Goal: Task Accomplishment & Management: Complete application form

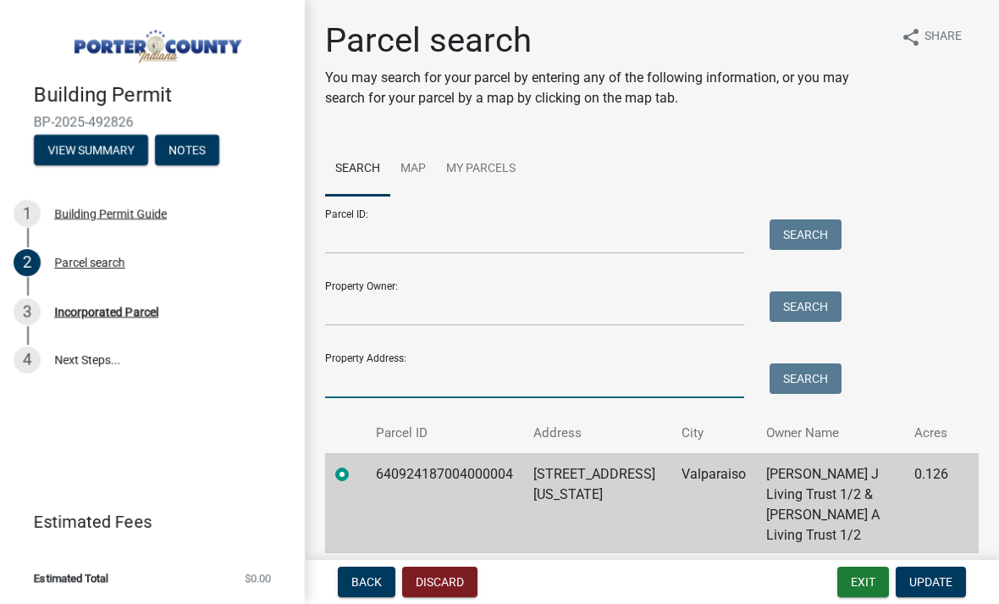
click at [621, 378] on input "Property Address:" at bounding box center [534, 380] width 419 height 35
type input "77 w division"
click at [824, 373] on button "Search" at bounding box center [806, 378] width 72 height 30
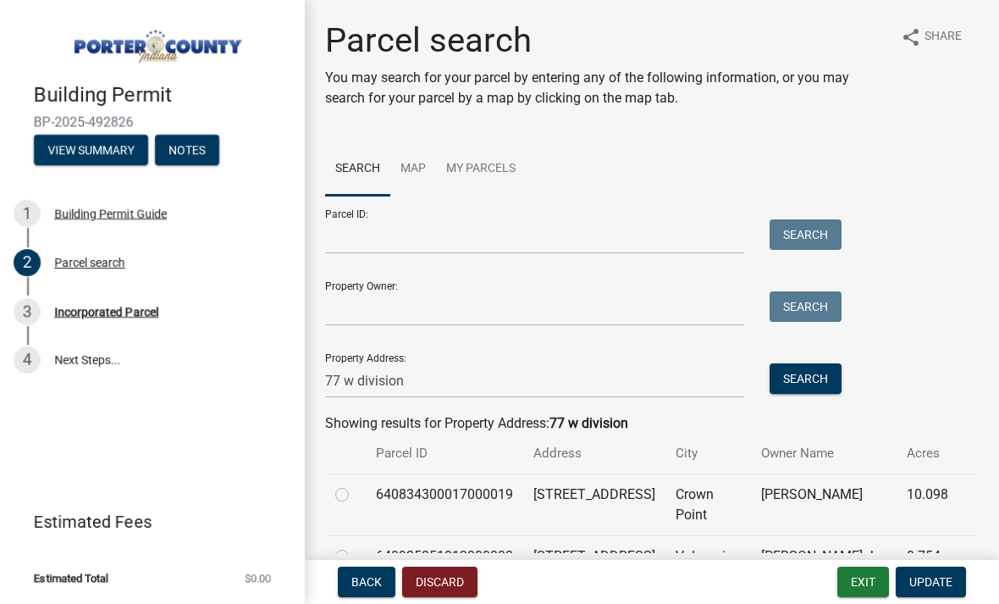
click at [776, 510] on td "[PERSON_NAME]" at bounding box center [824, 504] width 146 height 62
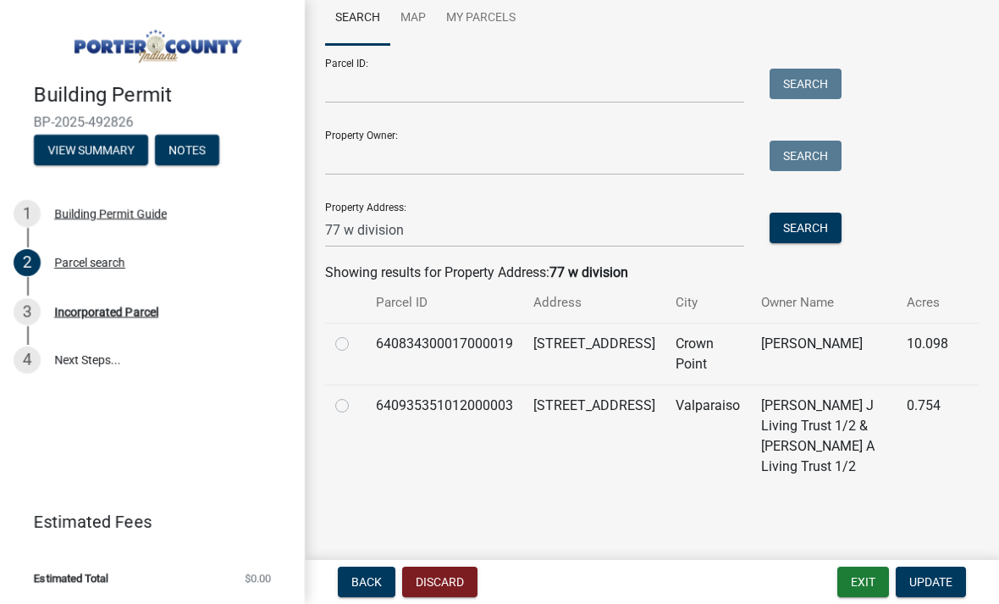
scroll to position [150, 0]
click at [356, 396] on label at bounding box center [356, 396] width 0 height 0
click at [356, 407] on input "radio" at bounding box center [361, 401] width 11 height 11
radio input "true"
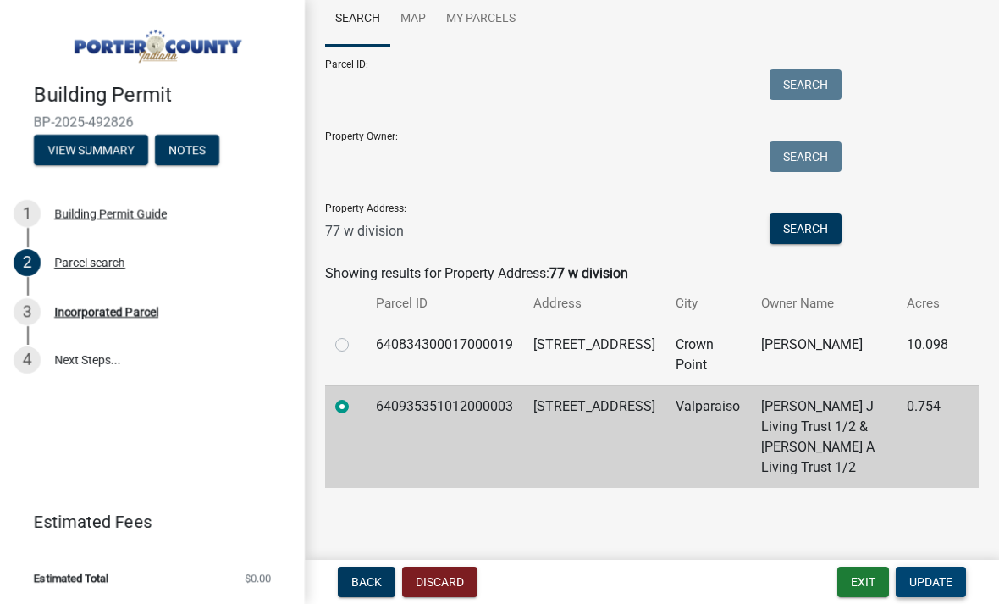
click at [932, 590] on button "Update" at bounding box center [931, 582] width 70 height 30
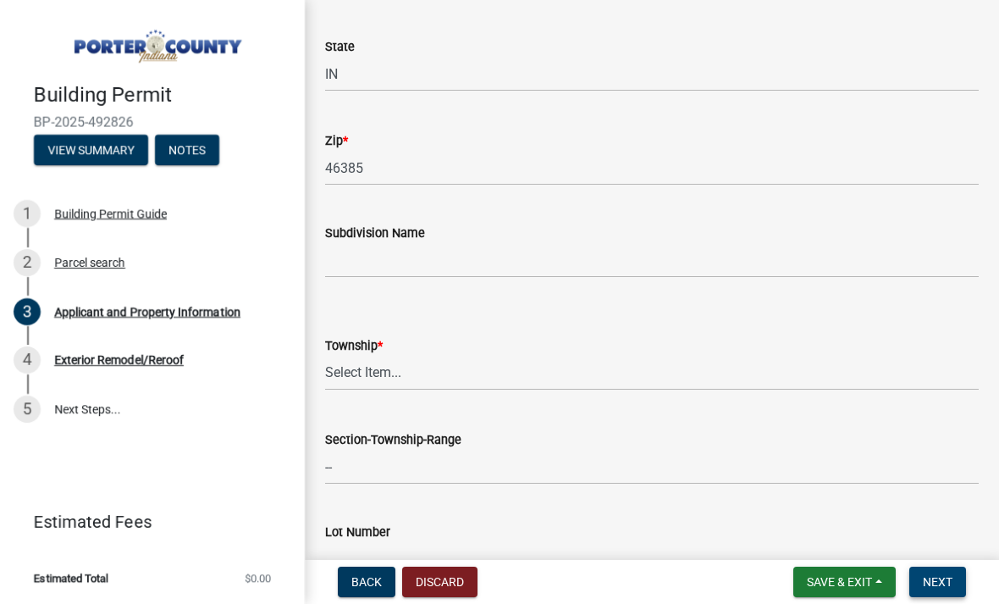
scroll to position [517, 0]
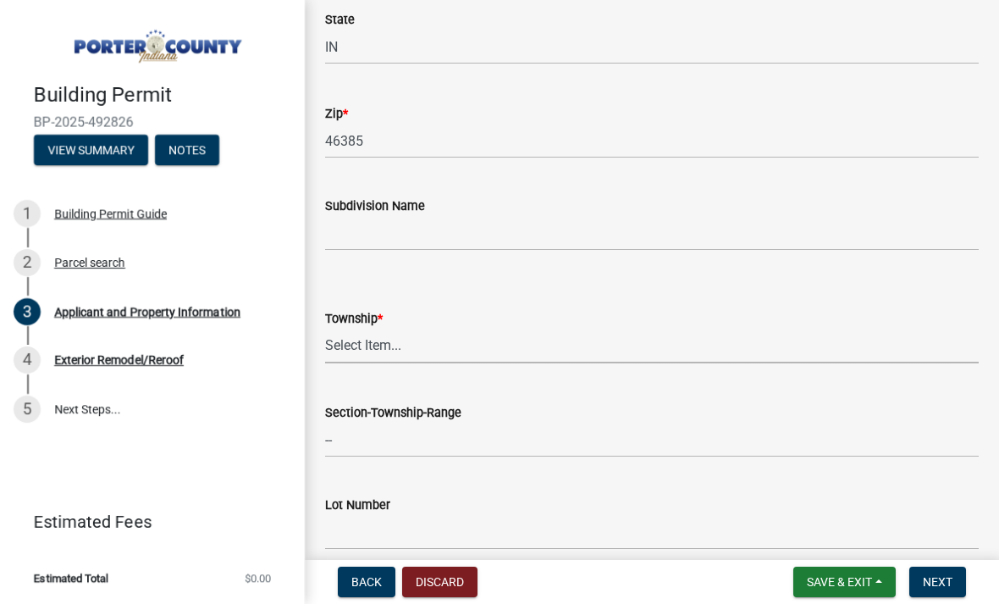
click at [901, 348] on select "Select Item... [PERSON_NAME][GEOGRAPHIC_DATA] [PERSON_NAME][GEOGRAPHIC_DATA] [G…" at bounding box center [652, 346] width 654 height 35
select select "eebc071e-620a-4db8-83e9-cb6b194c67e9"
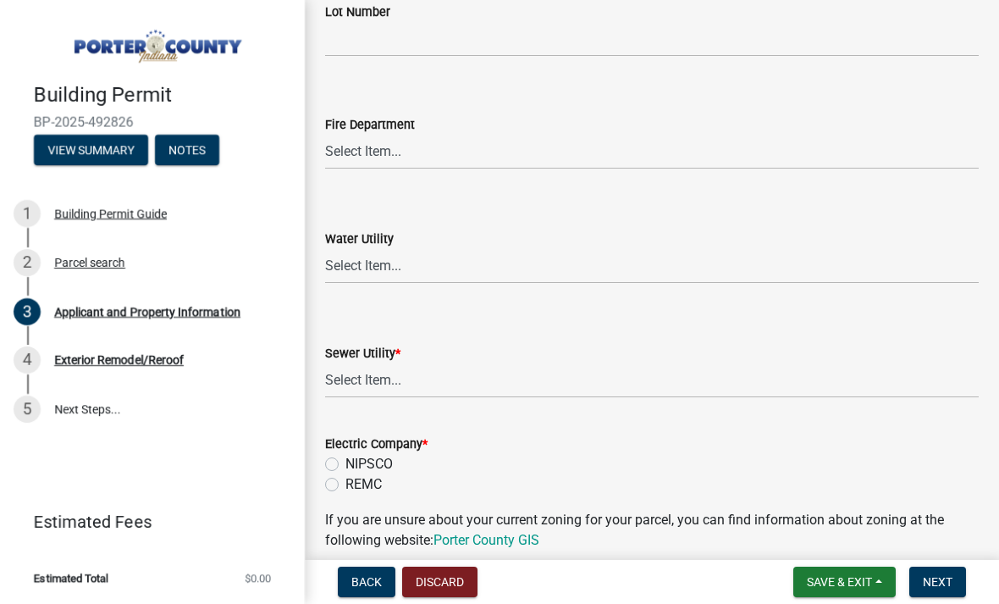
scroll to position [1050, 0]
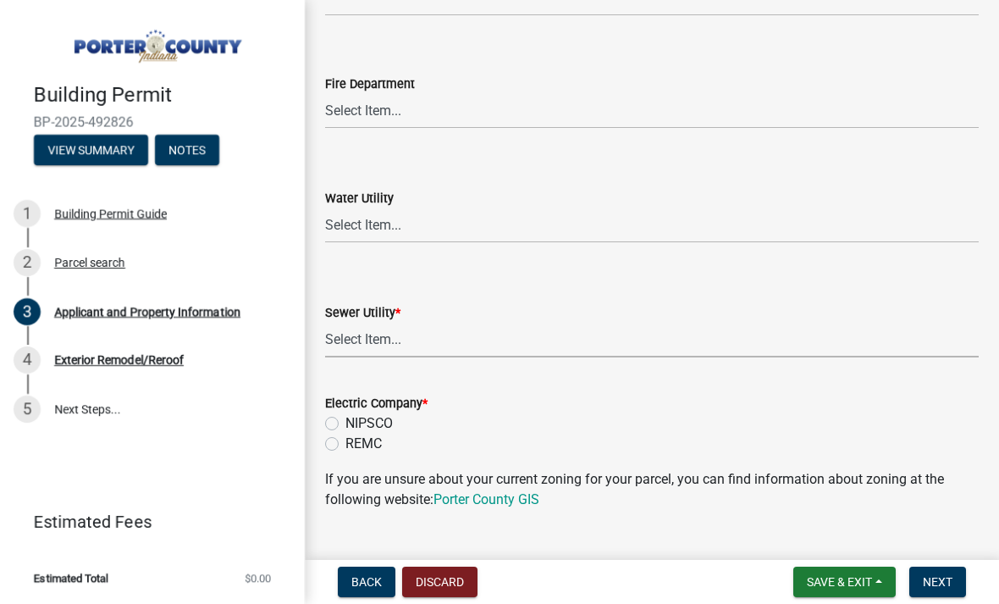
click at [891, 347] on select "Select Item... Aqua [US_STATE] Inc Damon Run Falling Waters Lake Eliza - LEACD …" at bounding box center [652, 340] width 654 height 35
select select "c796f995-08fe-487b-a20e-70ab553361d3"
click at [346, 424] on label "NIPSCO" at bounding box center [369, 423] width 47 height 20
click at [346, 424] on input "NIPSCO" at bounding box center [351, 418] width 11 height 11
radio input "true"
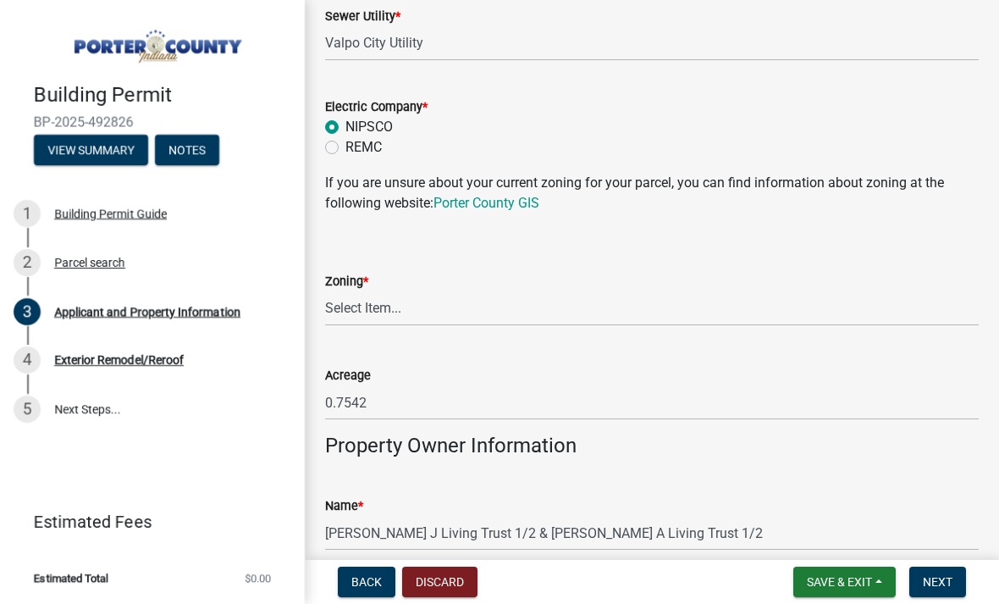
scroll to position [1352, 0]
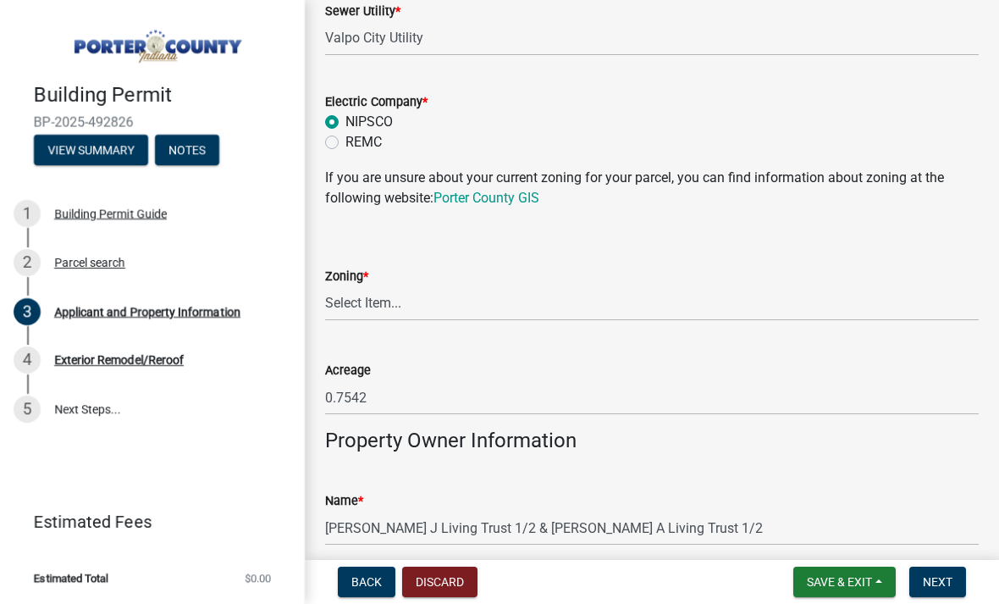
click at [329, 132] on div "REMC" at bounding box center [652, 142] width 654 height 20
click at [346, 141] on label "REMC" at bounding box center [364, 142] width 36 height 20
click at [346, 141] on input "REMC" at bounding box center [351, 137] width 11 height 11
radio input "true"
click at [894, 318] on select "Select Item... A1 A2 CH CM CN I1 I2 I3 IN MP OT P1 P2 PUD R1 R2 R3 R4 RL RR" at bounding box center [652, 303] width 654 height 35
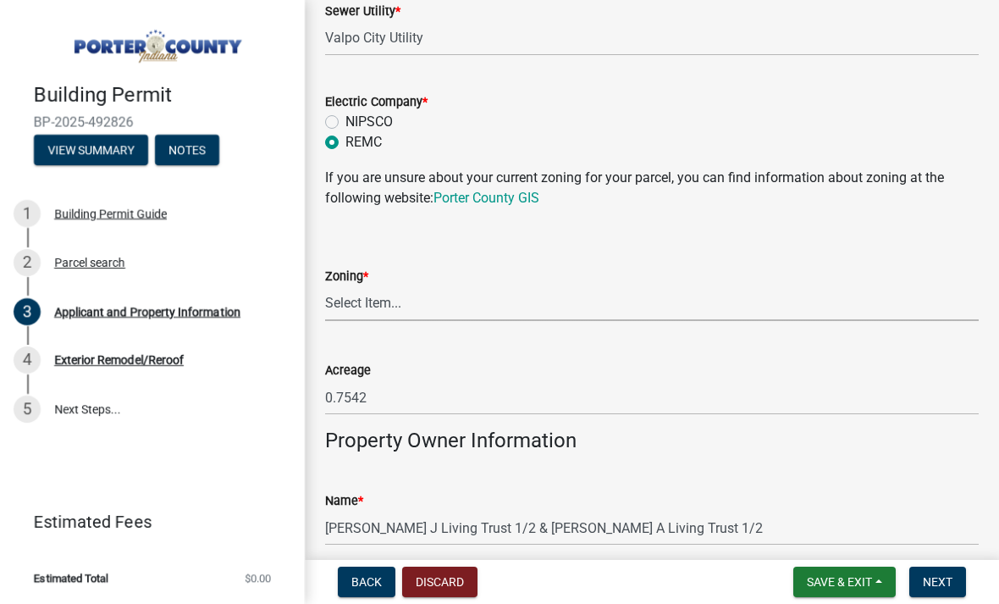
scroll to position [1381, 0]
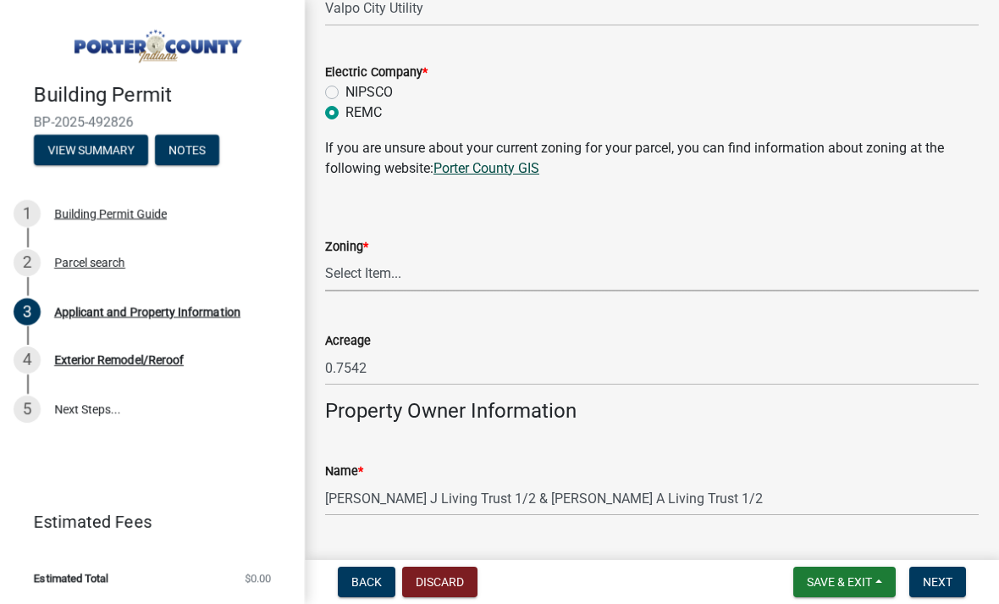
click at [488, 173] on link "Porter County GIS" at bounding box center [487, 168] width 106 height 16
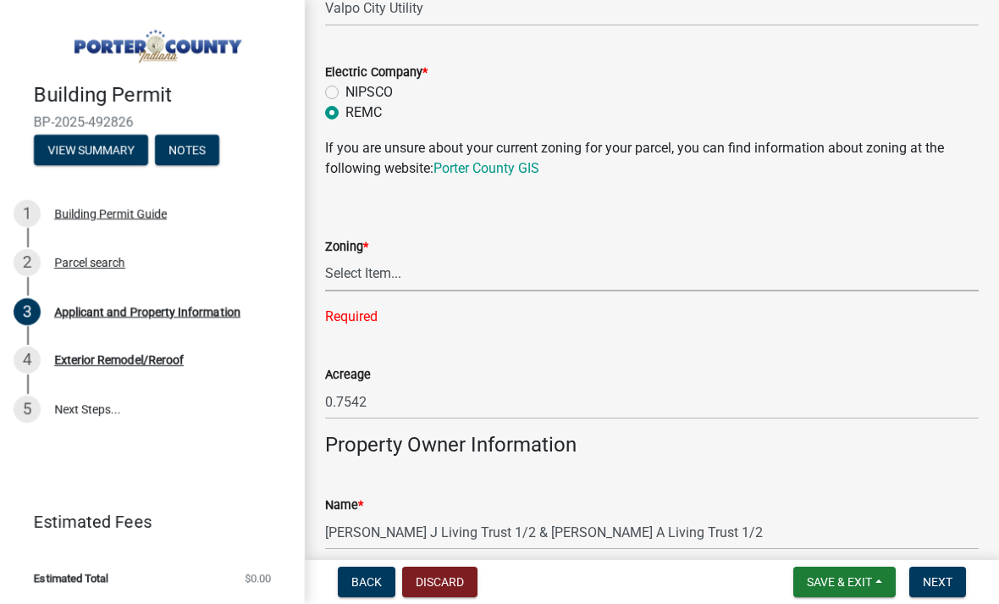
click at [622, 286] on select "Select Item... A1 A2 CH CM CN I1 I2 I3 IN MP OT P1 P2 PUD R1 R2 R3 R4 RL RR" at bounding box center [652, 274] width 654 height 35
select select "e2d1b1d7-ccc9-456b-9e96-e16306515997"
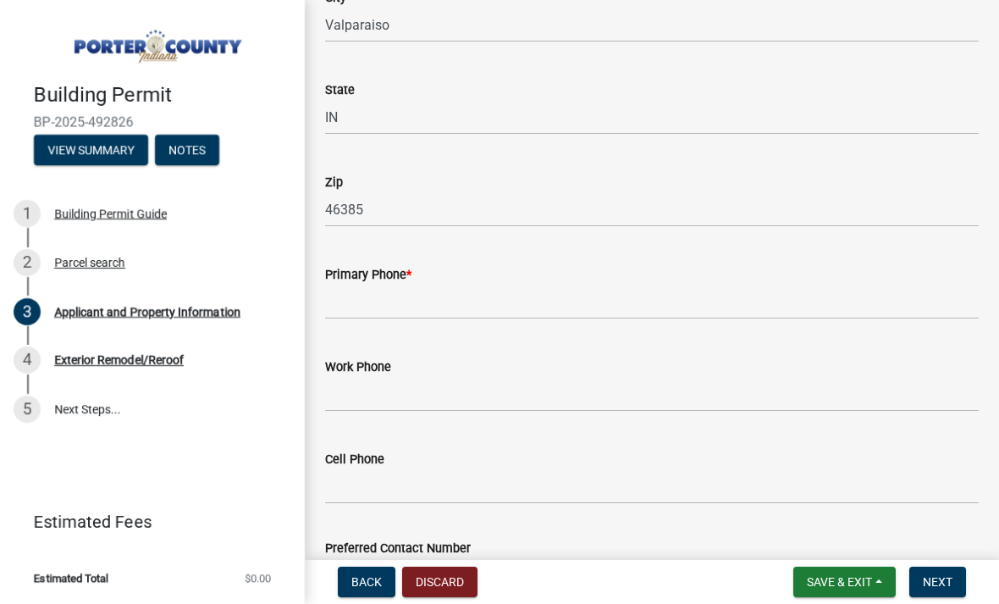
scroll to position [2055, 0]
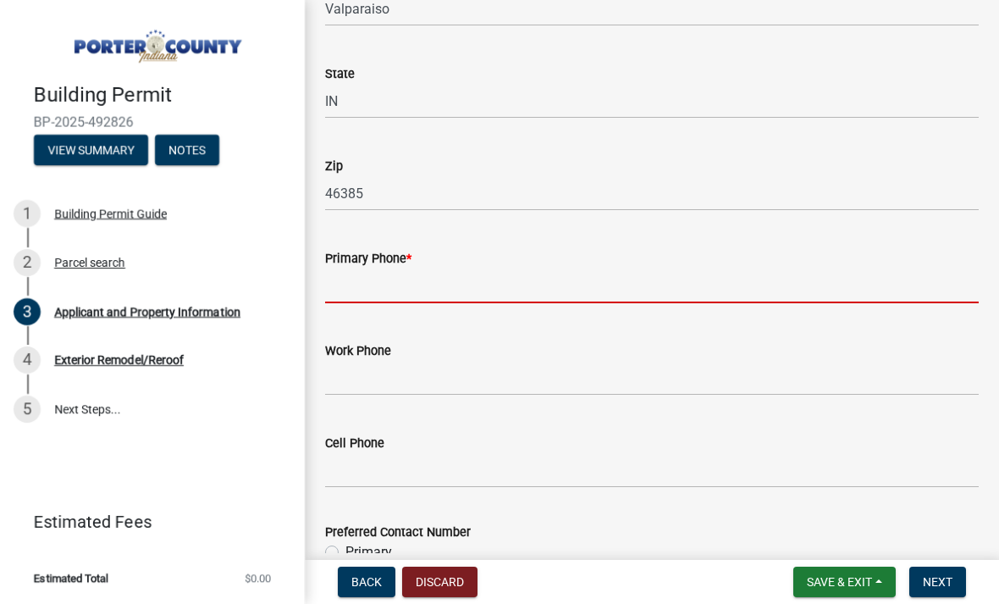
click at [769, 290] on input "Primary Phone *" at bounding box center [652, 285] width 654 height 35
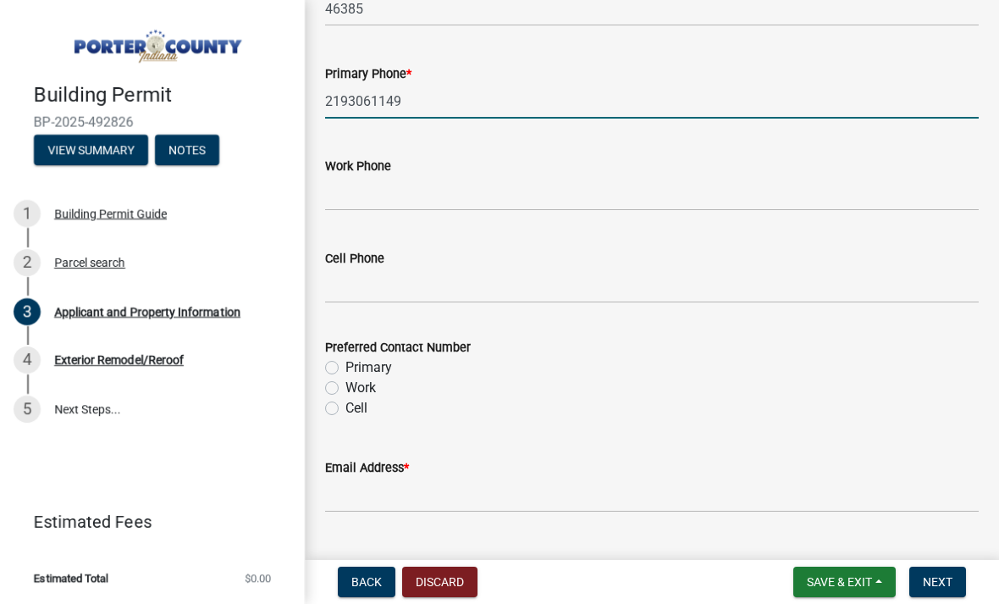
scroll to position [2257, 0]
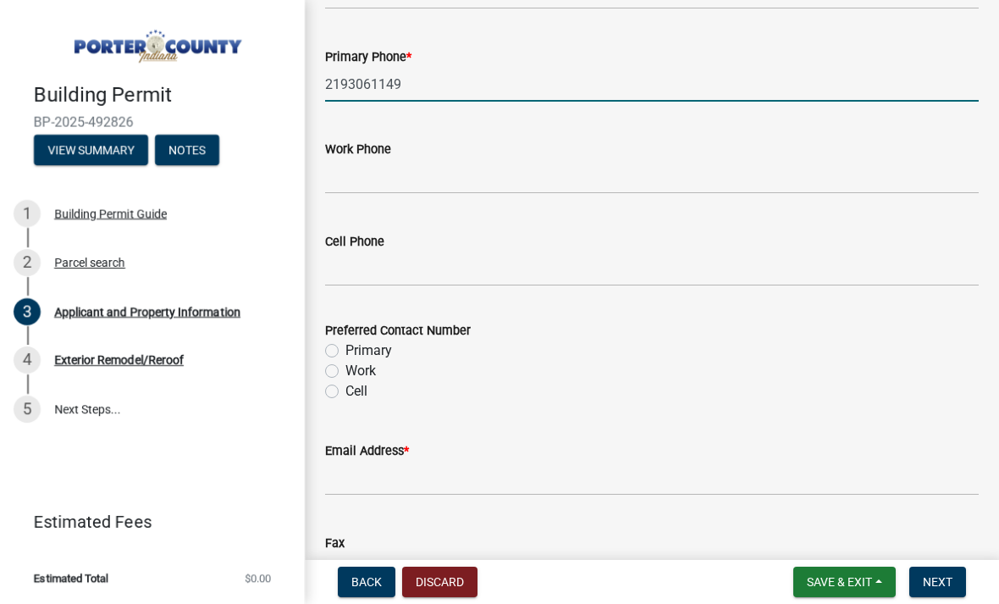
type input "2193061149"
click at [352, 477] on input "Email Address *" at bounding box center [652, 478] width 654 height 35
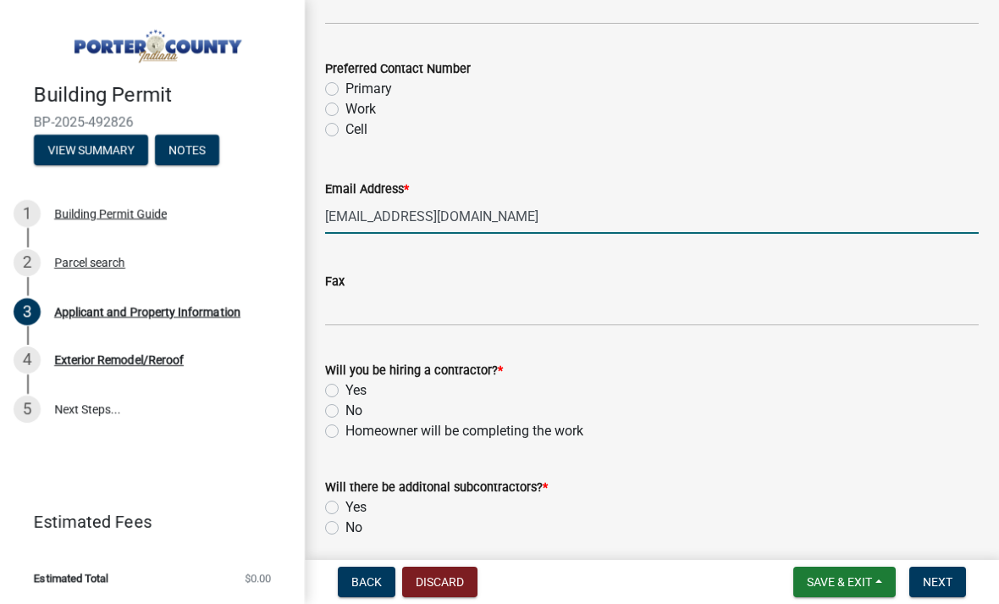
scroll to position [2519, 0]
type input "[EMAIL_ADDRESS][DOMAIN_NAME]"
click at [336, 379] on div "Yes" at bounding box center [652, 389] width 654 height 20
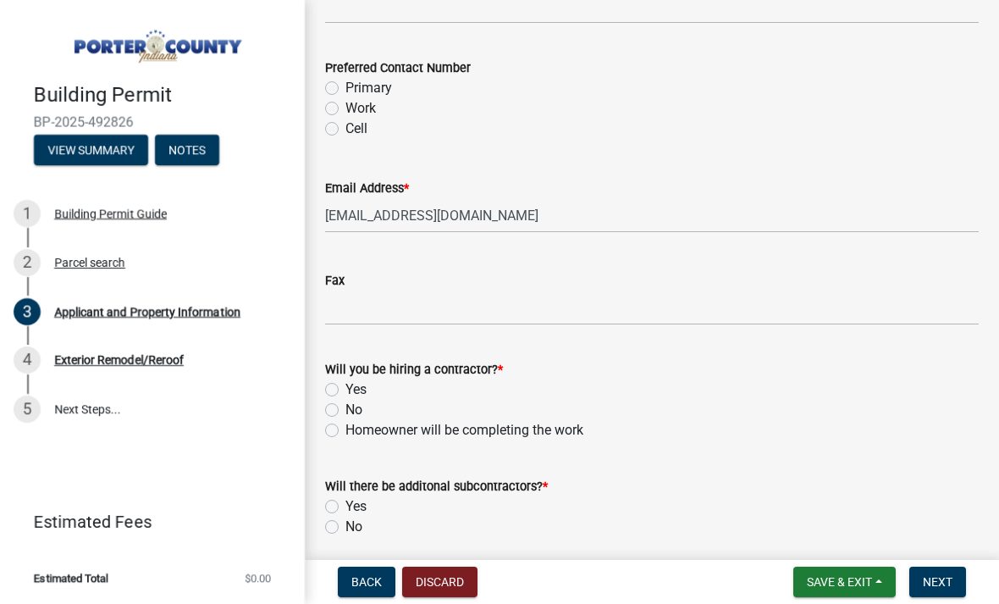
click at [346, 381] on label "Yes" at bounding box center [356, 389] width 21 height 20
click at [346, 381] on input "Yes" at bounding box center [351, 384] width 11 height 11
radio input "true"
click at [346, 527] on label "No" at bounding box center [354, 527] width 17 height 20
click at [346, 527] on input "No" at bounding box center [351, 522] width 11 height 11
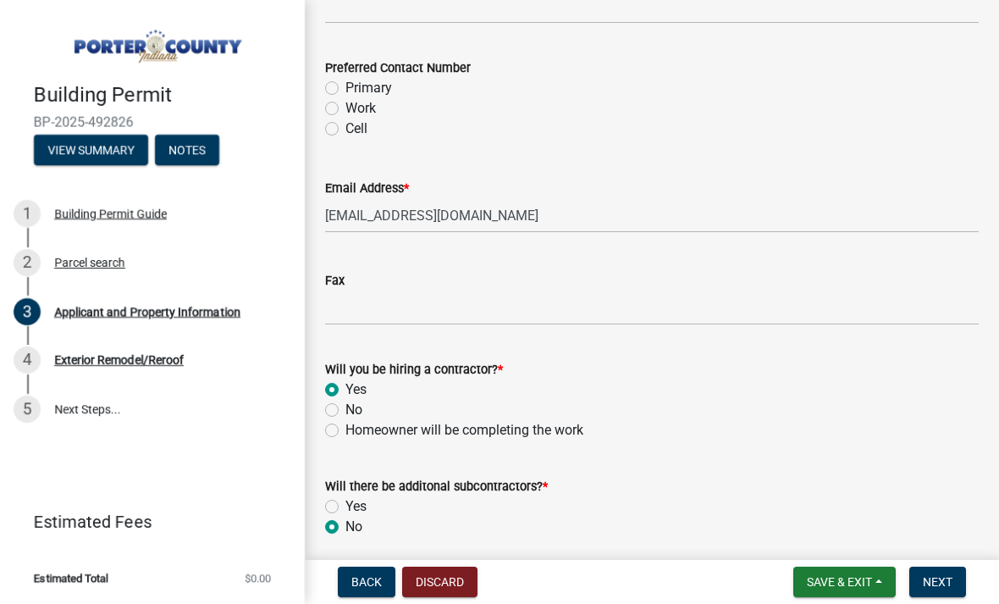
radio input "true"
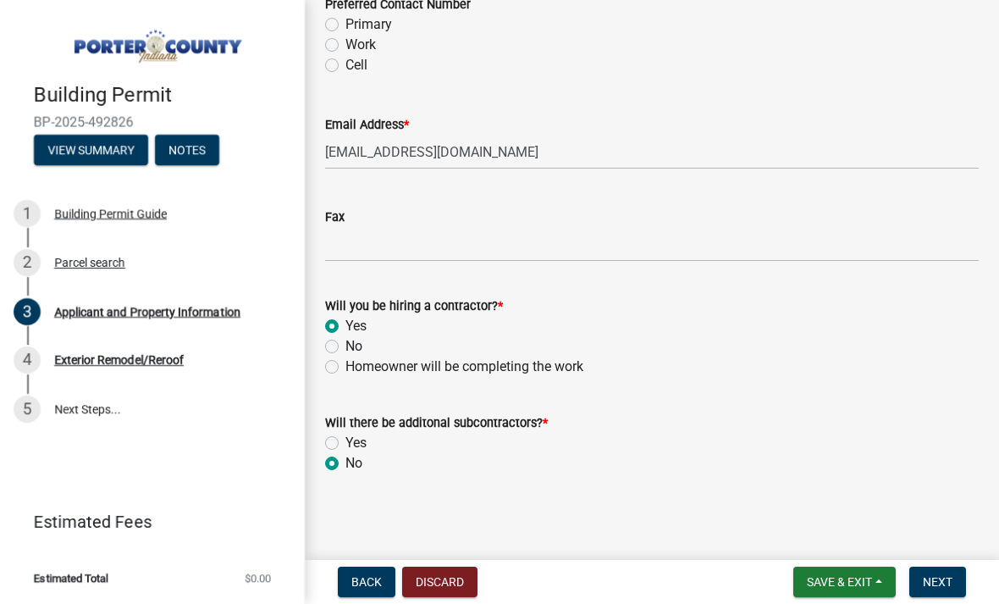
scroll to position [2583, 0]
click at [942, 588] on span "Next" at bounding box center [938, 582] width 30 height 14
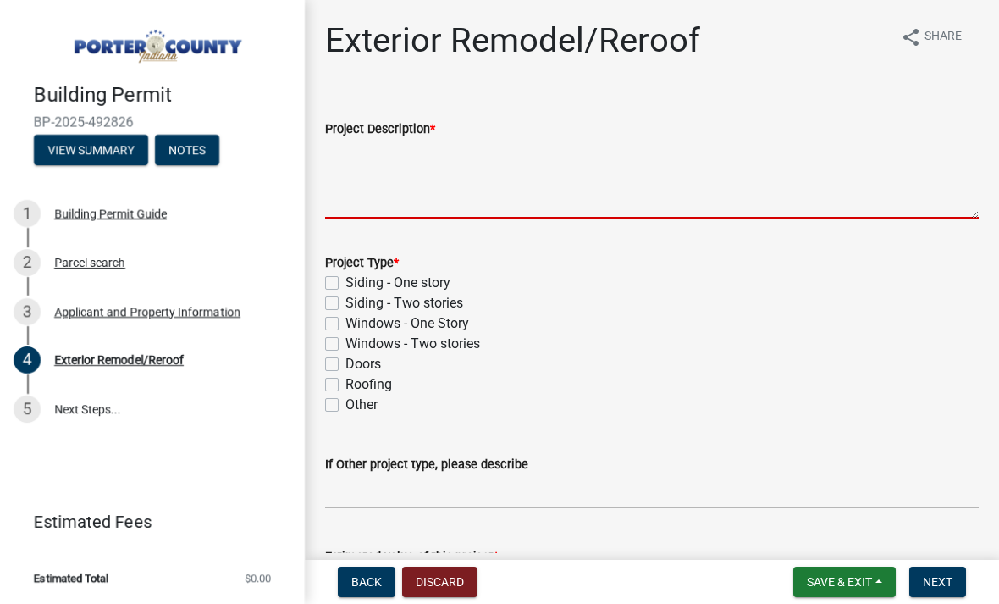
click at [362, 169] on textarea "Project Description *" at bounding box center [652, 179] width 654 height 80
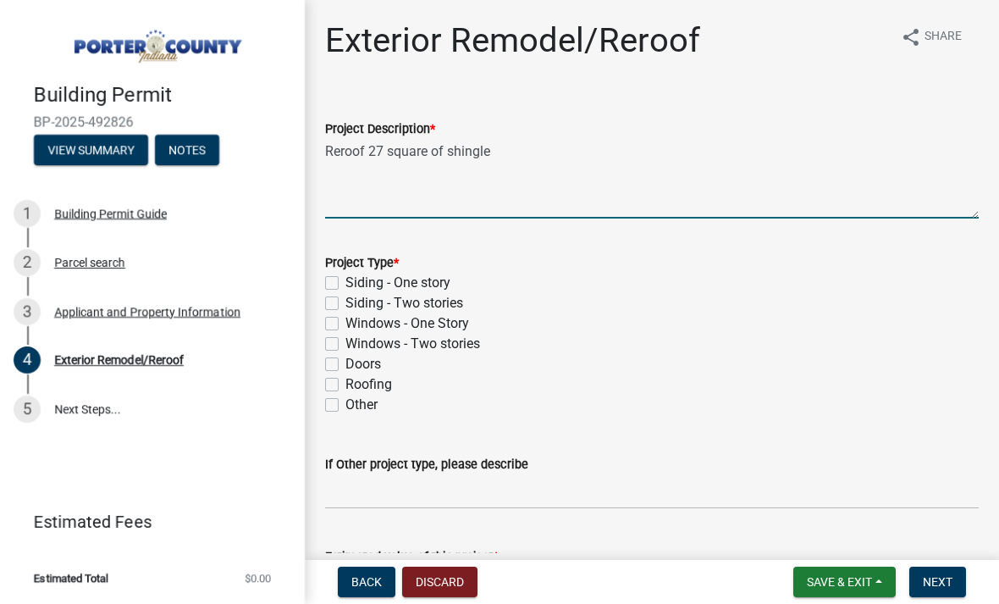
type textarea "Reroof 27 square of shingle"
click at [346, 383] on label "Roofing" at bounding box center [369, 384] width 47 height 20
click at [346, 383] on input "Roofing" at bounding box center [351, 379] width 11 height 11
checkbox input "true"
checkbox input "false"
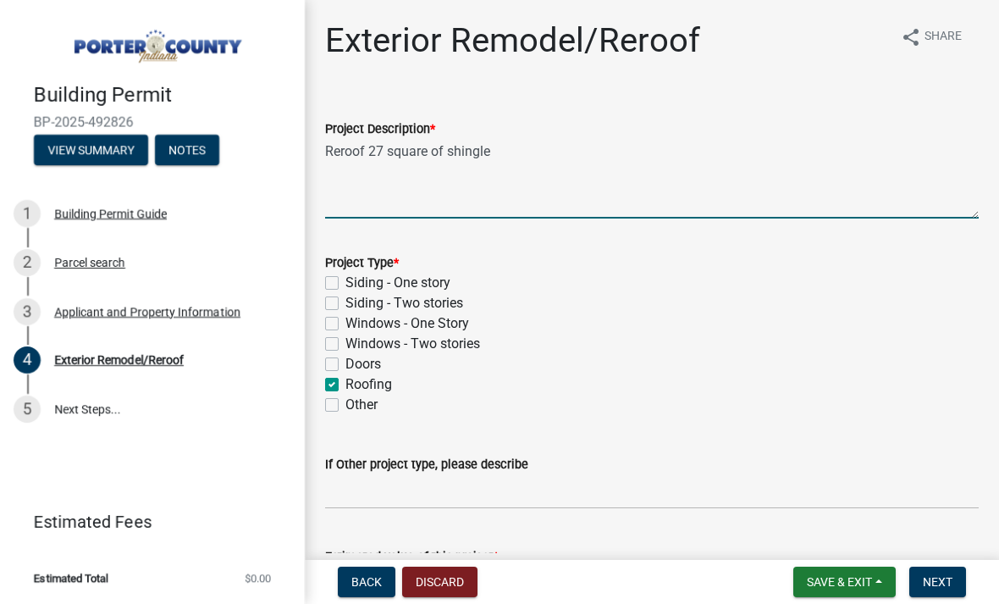
checkbox input "false"
checkbox input "true"
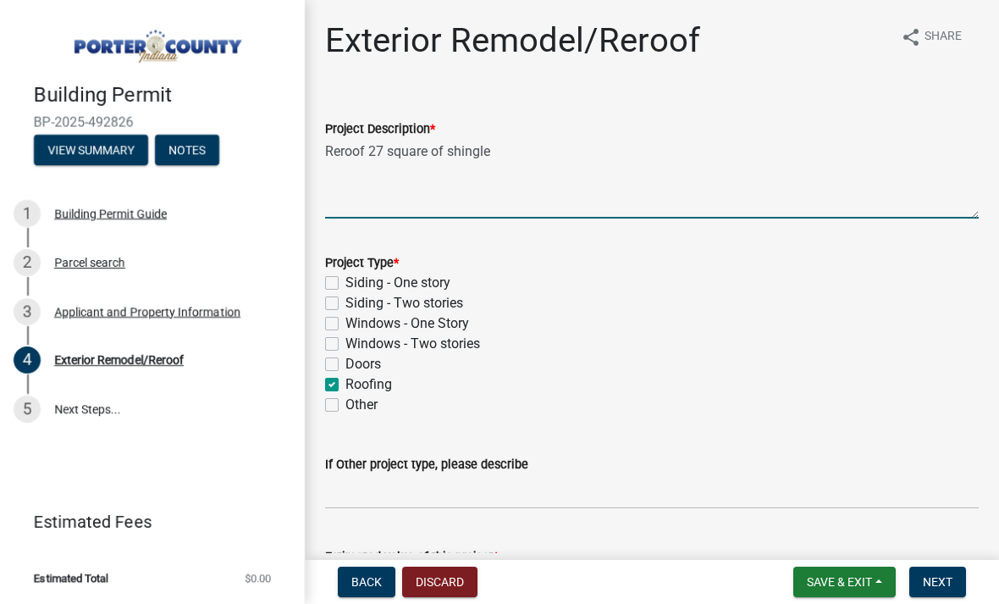
checkbox input "false"
click at [356, 150] on textarea "Reroof 27 square of shingle" at bounding box center [652, 179] width 654 height 80
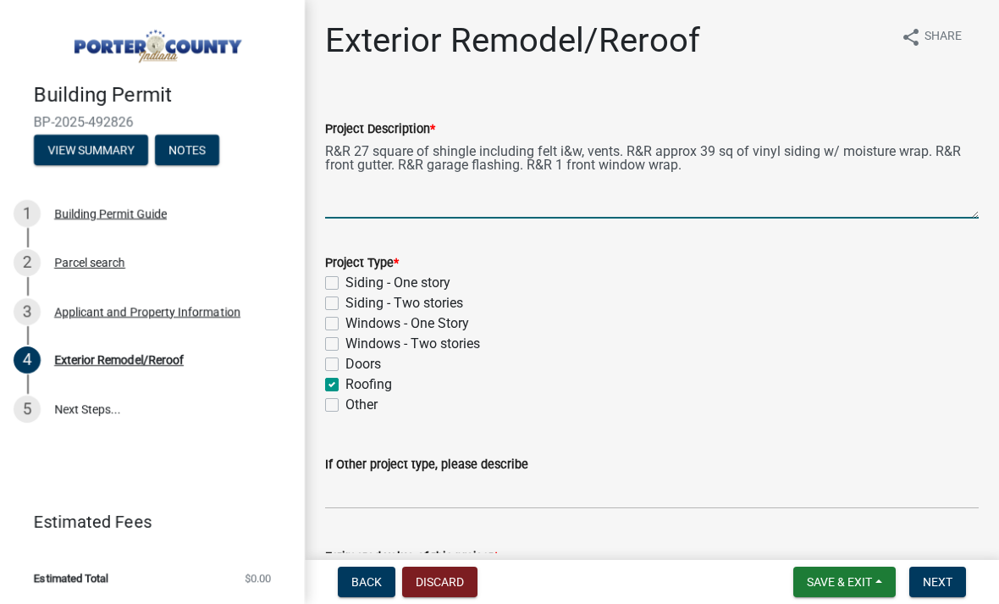
type textarea "R&R 27 square of shingle including felt i&w, vents. R&R approx 39 sq of vinyl s…"
click at [346, 402] on label "Other" at bounding box center [362, 405] width 32 height 20
click at [346, 402] on input "Other" at bounding box center [351, 400] width 11 height 11
checkbox input "true"
checkbox input "false"
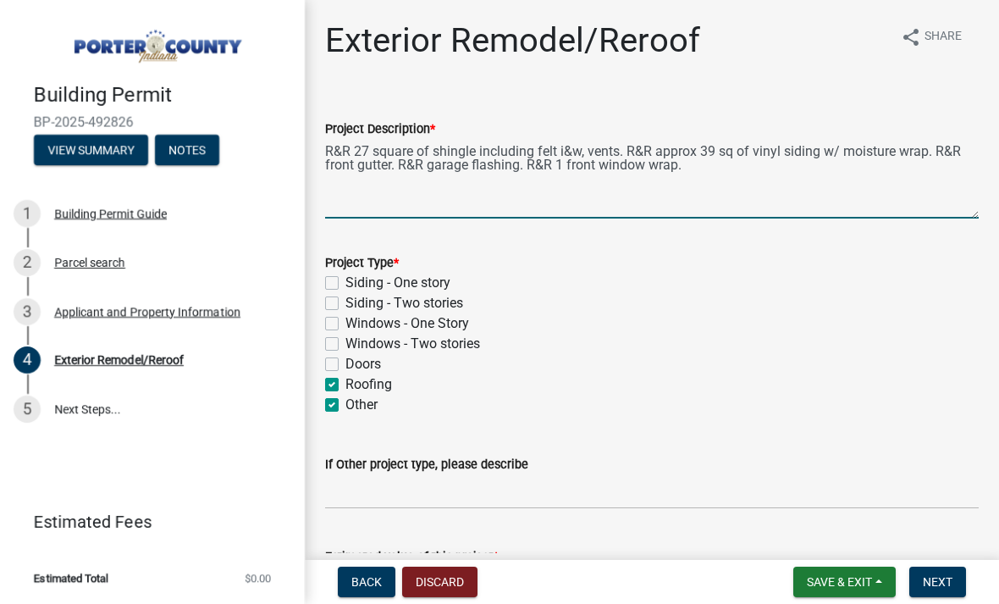
checkbox input "false"
checkbox input "true"
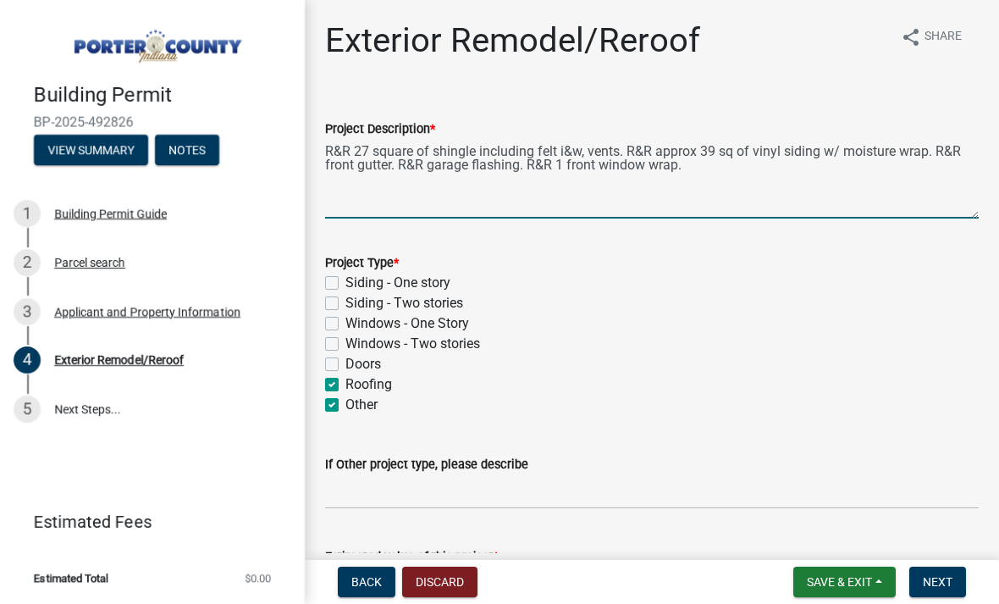
checkbox input "true"
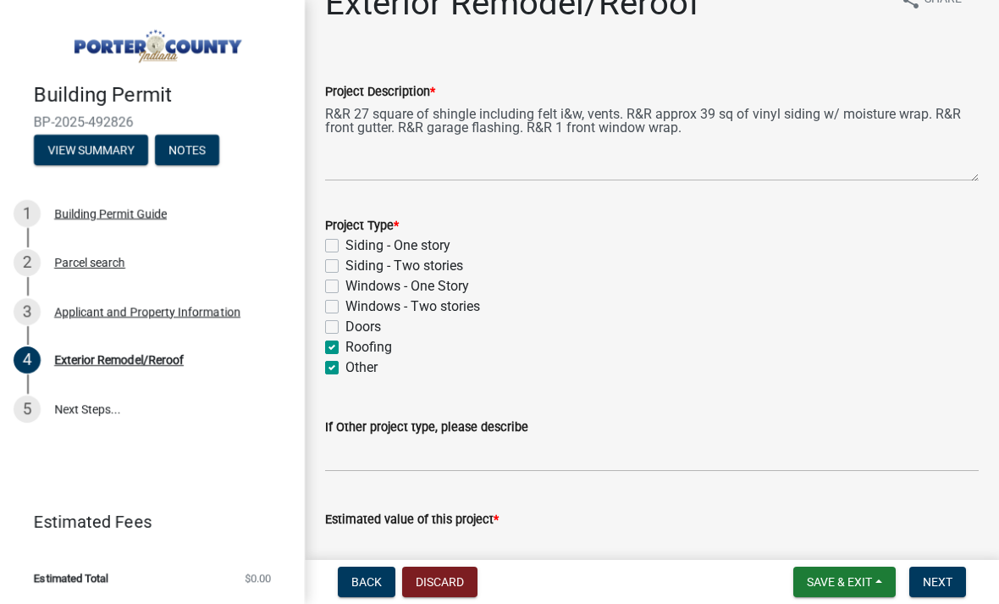
scroll to position [75, 0]
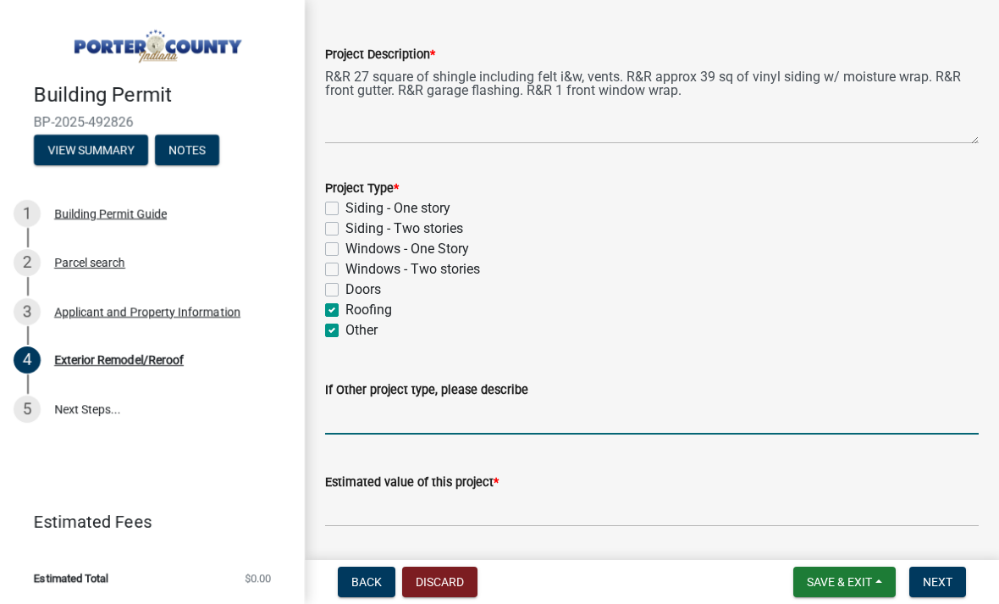
click at [335, 425] on input "If Other project type, please describe" at bounding box center [652, 417] width 654 height 35
click at [346, 314] on label "Roofing" at bounding box center [369, 310] width 47 height 20
click at [346, 311] on input "Roofing" at bounding box center [351, 305] width 11 height 11
checkbox input "false"
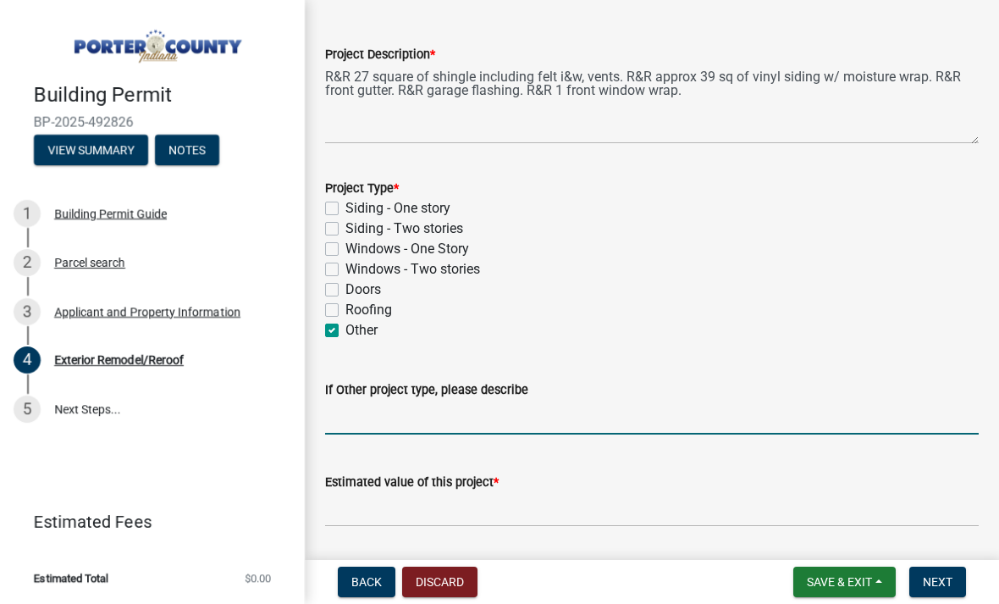
checkbox input "false"
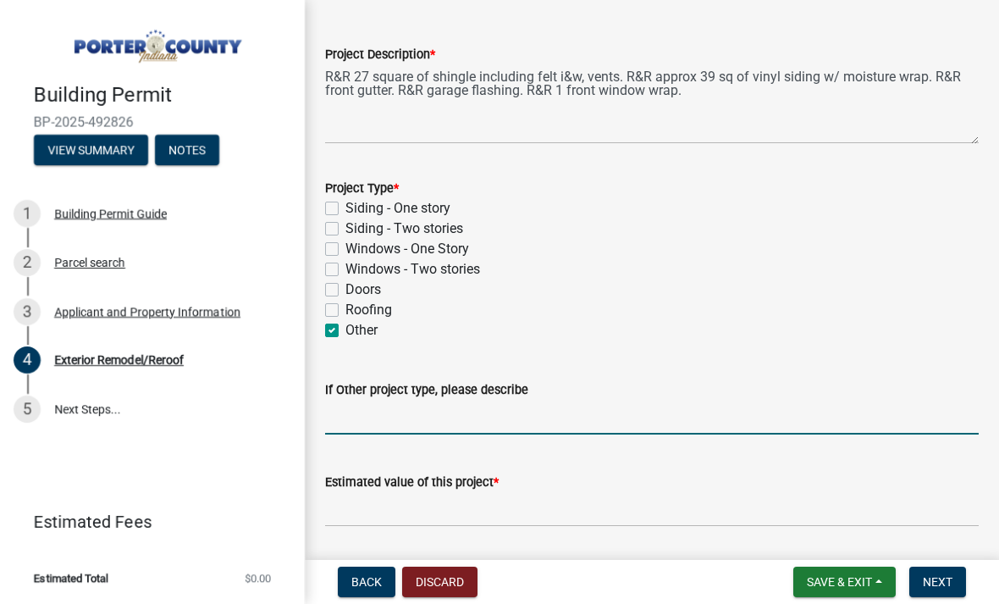
checkbox input "true"
click at [346, 314] on label "Roofing" at bounding box center [369, 310] width 47 height 20
click at [346, 311] on input "Roofing" at bounding box center [351, 305] width 11 height 11
checkbox input "true"
checkbox input "false"
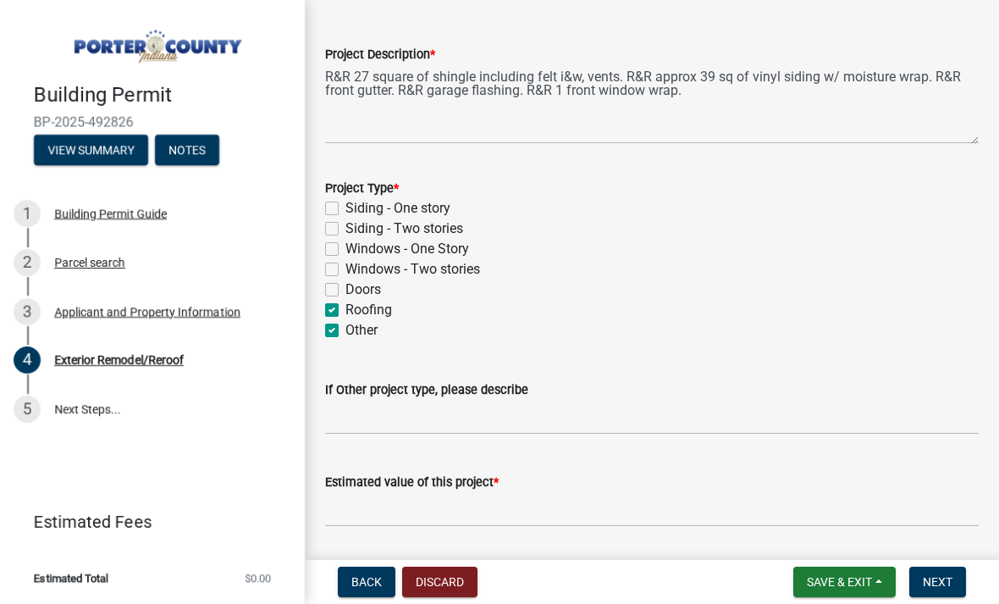
checkbox input "false"
checkbox input "true"
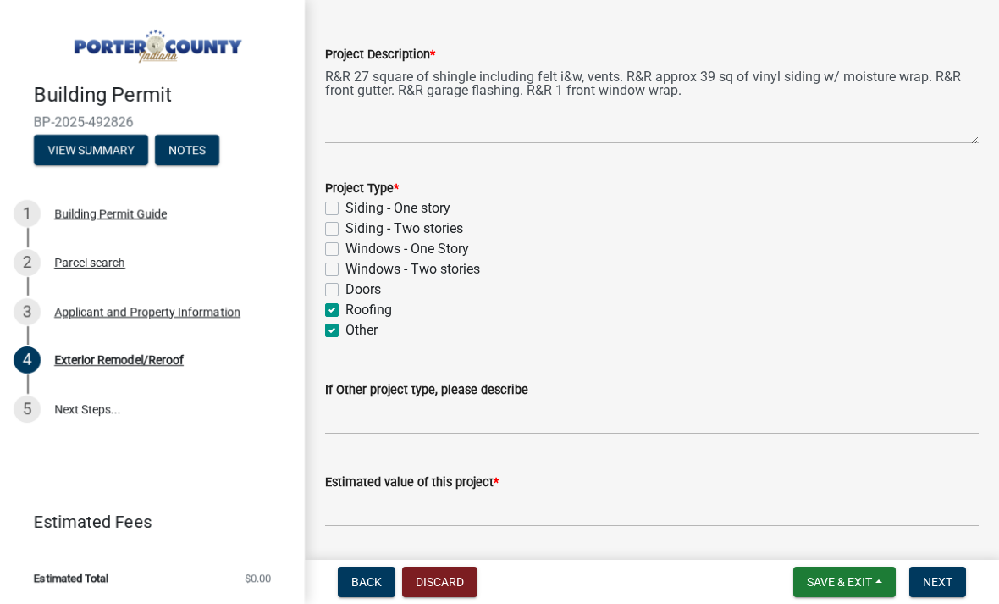
click at [346, 330] on label "Other" at bounding box center [362, 330] width 32 height 20
click at [346, 330] on input "Other" at bounding box center [351, 325] width 11 height 11
checkbox input "false"
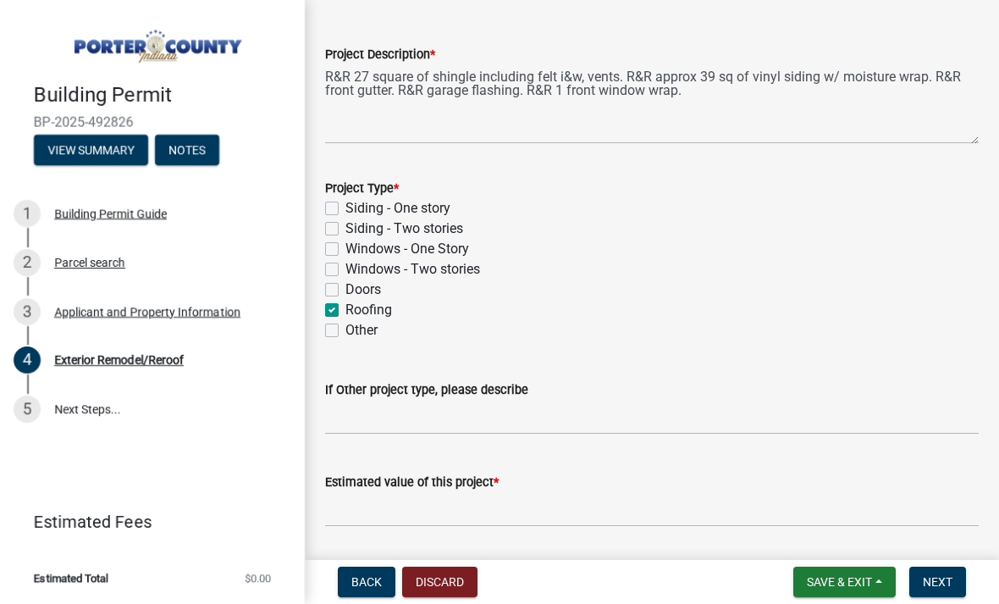
checkbox input "false"
checkbox input "true"
checkbox input "false"
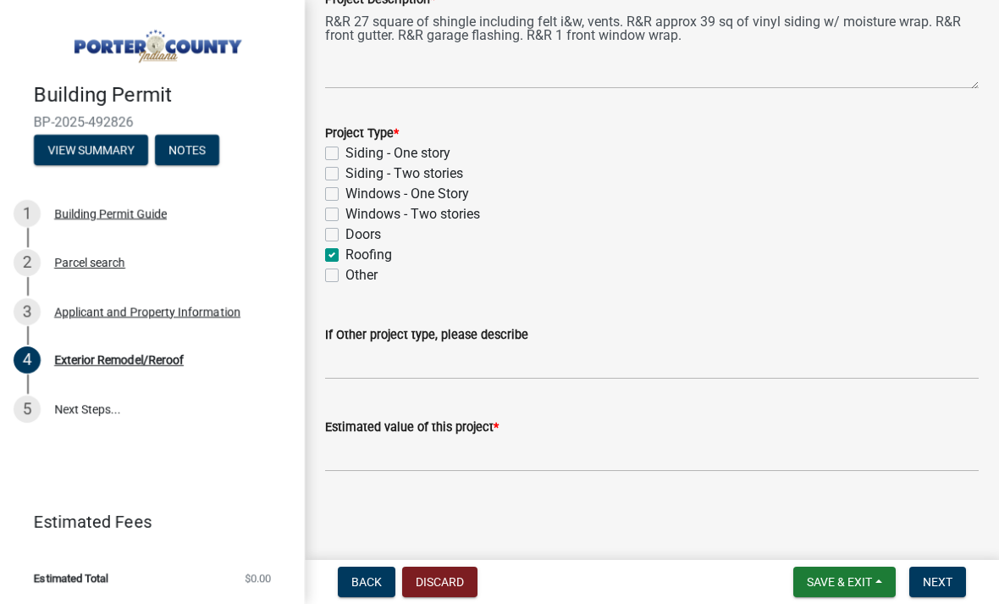
scroll to position [130, 0]
click at [346, 173] on label "Siding - Two stories" at bounding box center [405, 173] width 118 height 20
click at [346, 173] on input "Siding - Two stories" at bounding box center [351, 168] width 11 height 11
checkbox input "true"
checkbox input "false"
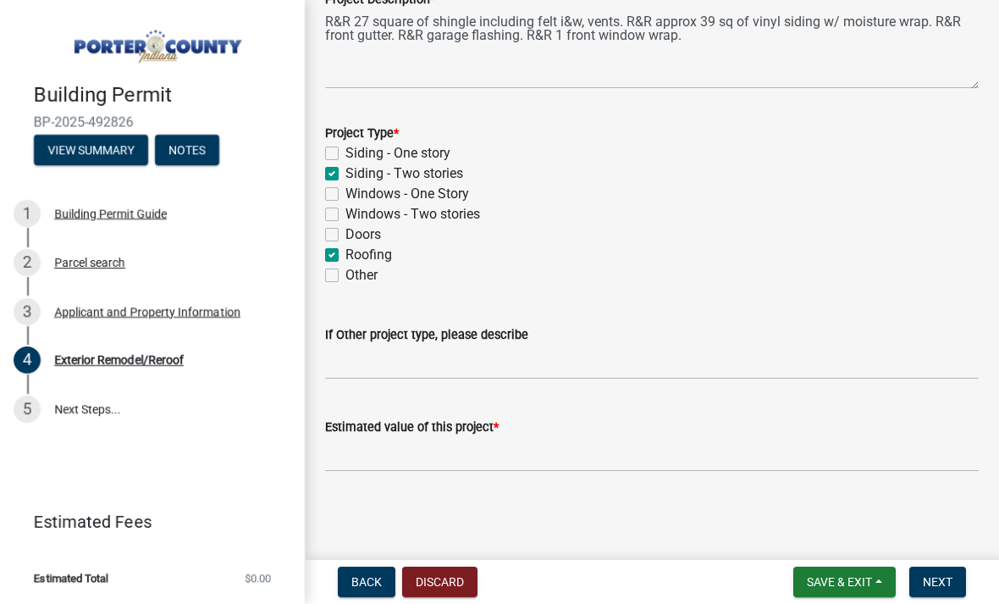
checkbox input "true"
checkbox input "false"
checkbox input "true"
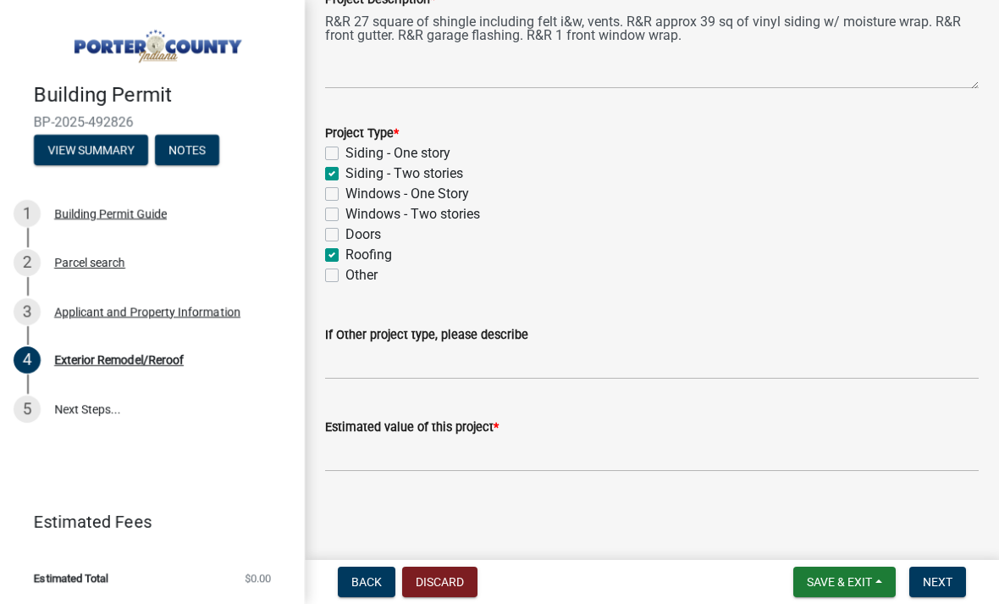
checkbox input "false"
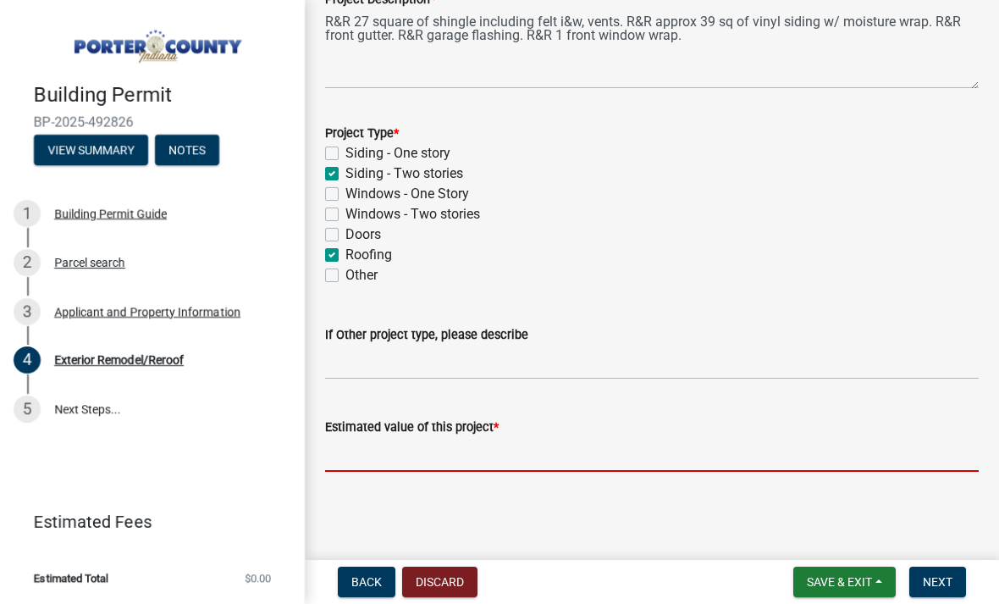
click at [395, 456] on input "text" at bounding box center [652, 454] width 654 height 35
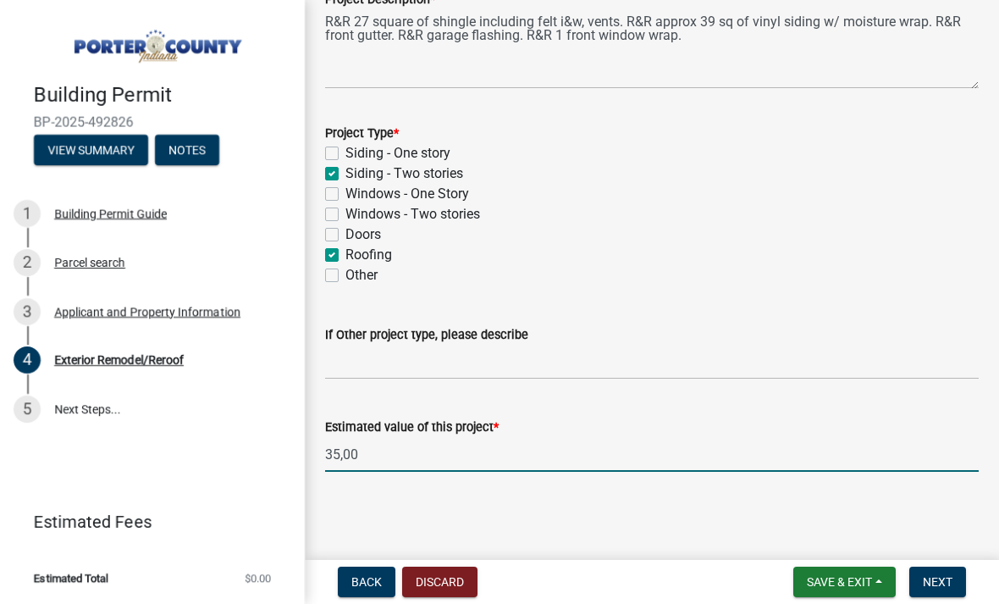
type input "35,000"
click at [922, 578] on button "Next" at bounding box center [938, 582] width 57 height 30
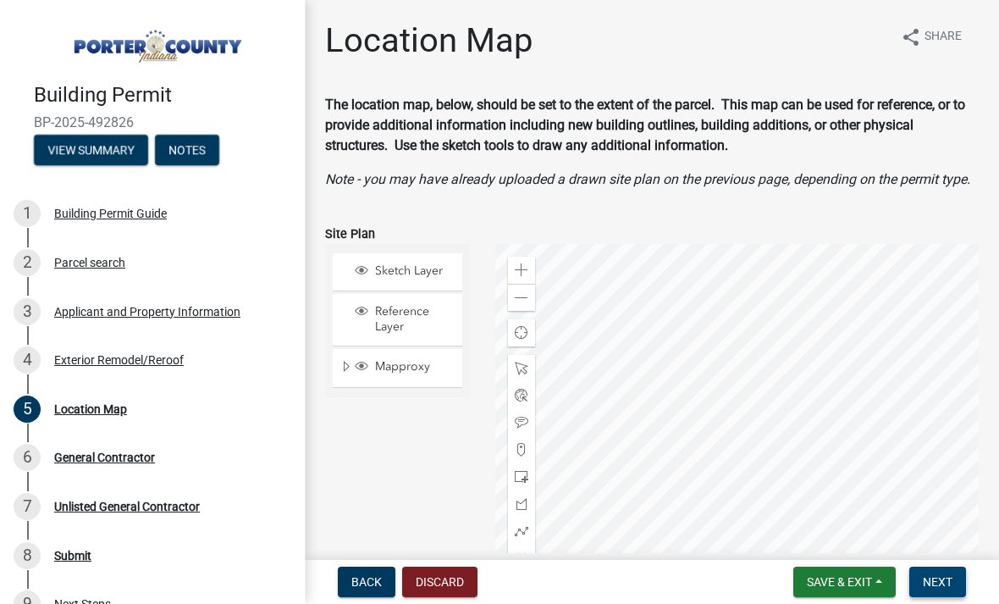
click at [945, 589] on span "Next" at bounding box center [938, 582] width 30 height 14
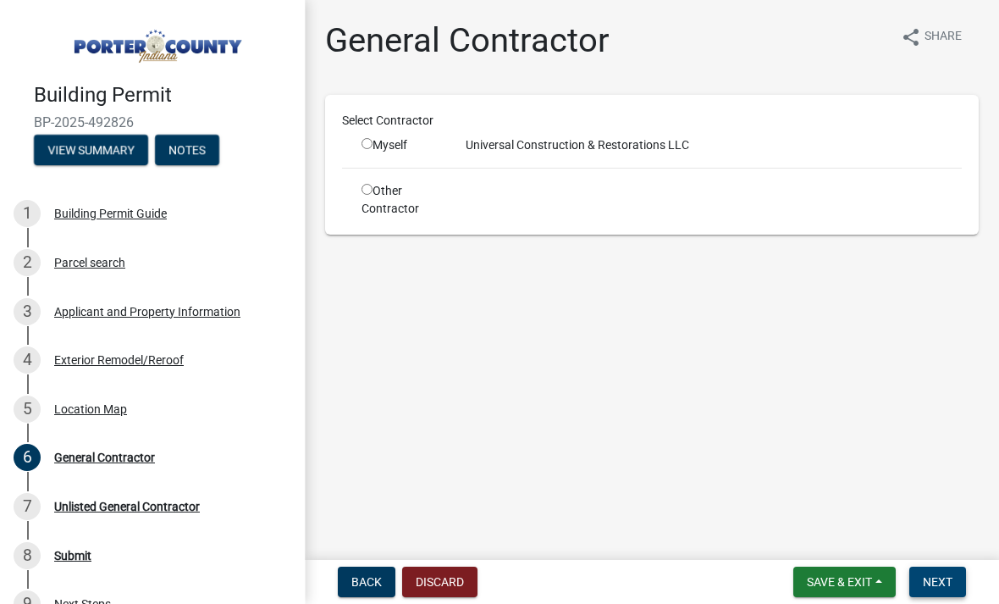
click at [366, 140] on input "radio" at bounding box center [367, 143] width 11 height 11
radio input "true"
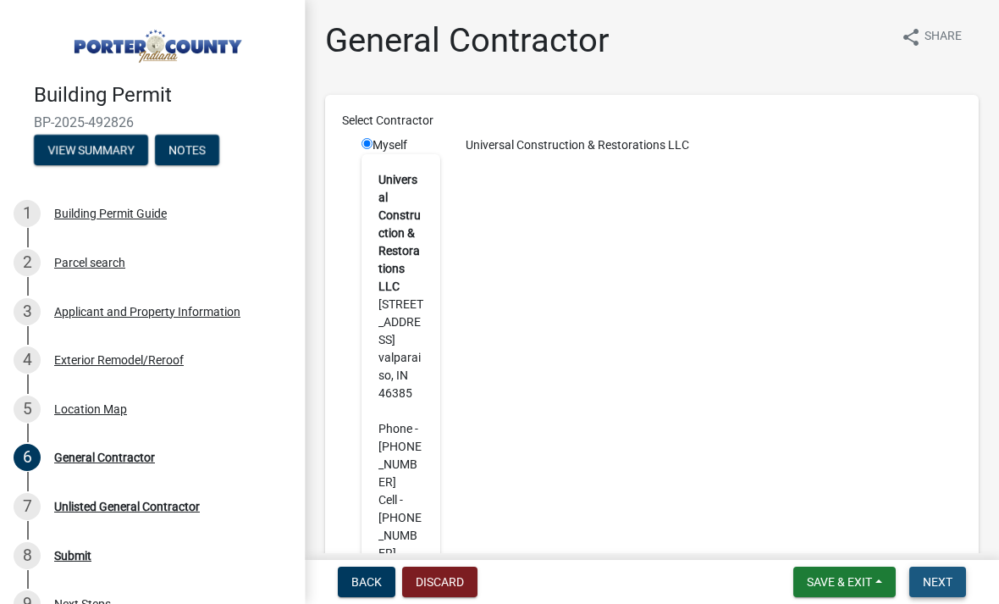
click at [944, 592] on button "Next" at bounding box center [938, 582] width 57 height 30
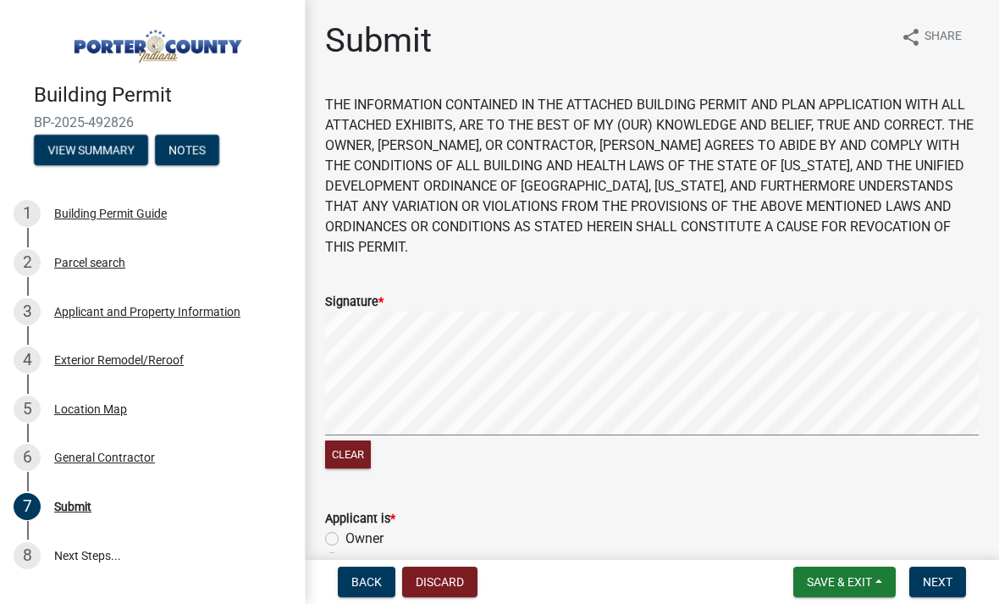
click at [346, 528] on label "Owner" at bounding box center [365, 538] width 38 height 20
click at [346, 528] on input "Owner" at bounding box center [351, 533] width 11 height 11
radio input "true"
click at [346, 549] on label "Agent" at bounding box center [363, 559] width 35 height 20
click at [346, 549] on input "Agent" at bounding box center [351, 554] width 11 height 11
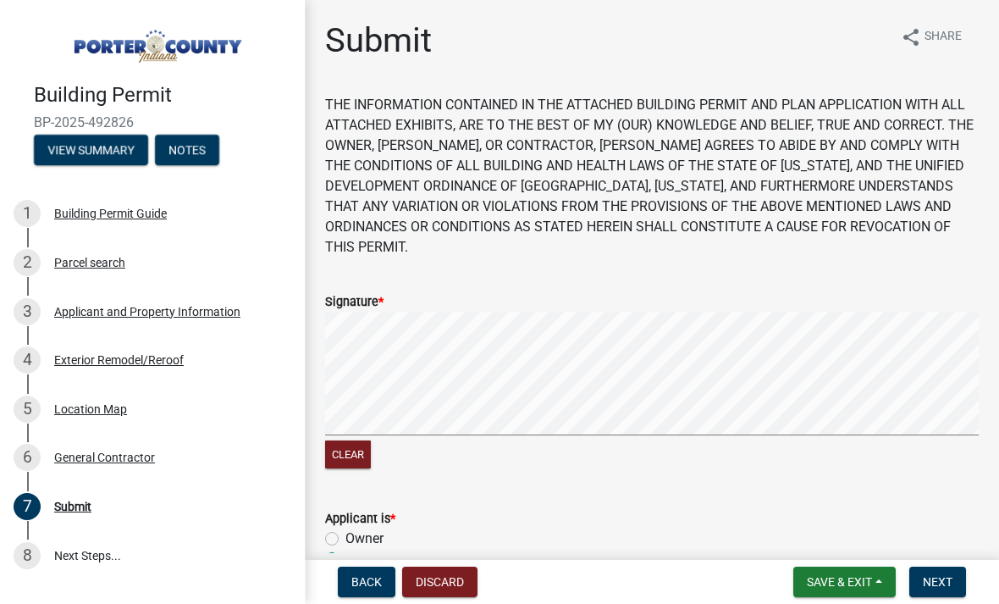
radio input "true"
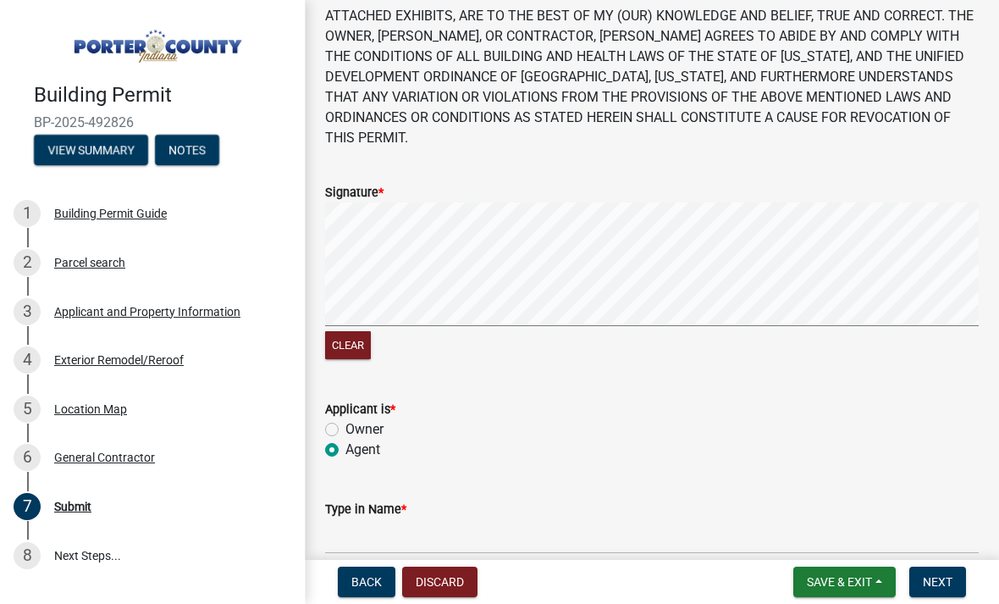
scroll to position [138, 0]
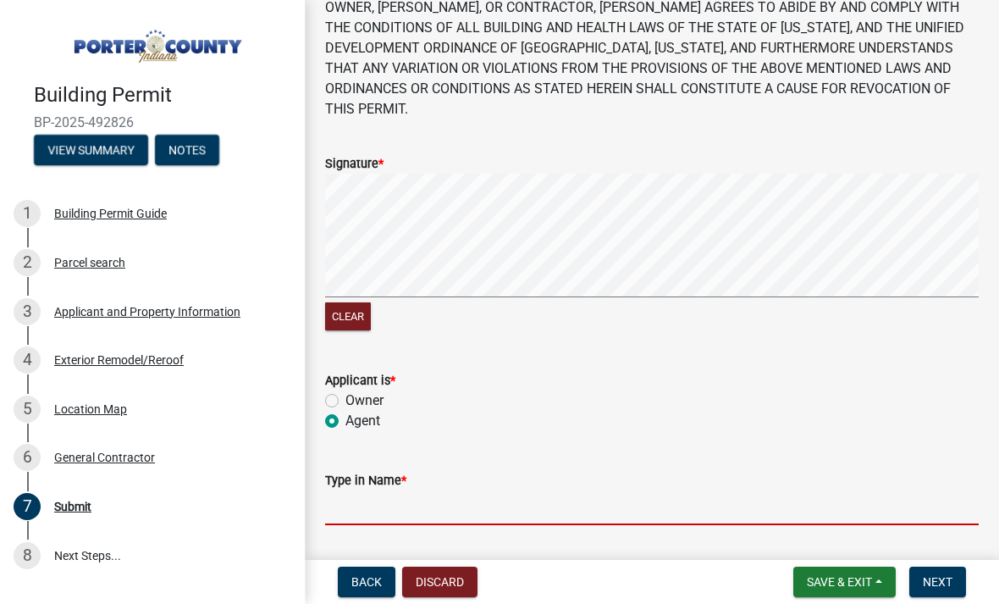
click at [456, 497] on input "Type in Name *" at bounding box center [652, 507] width 654 height 35
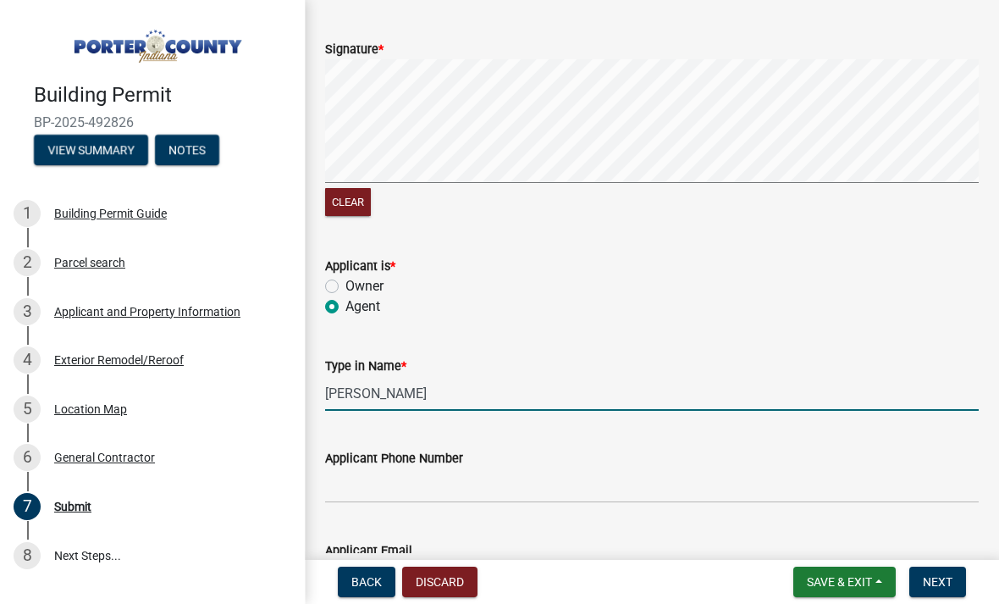
scroll to position [286, 0]
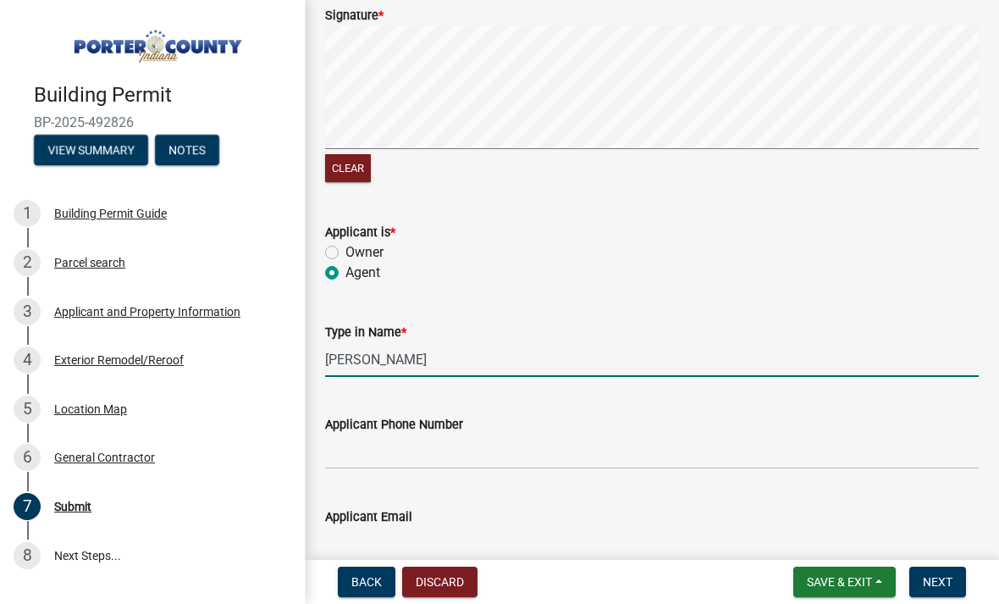
type input "[PERSON_NAME]"
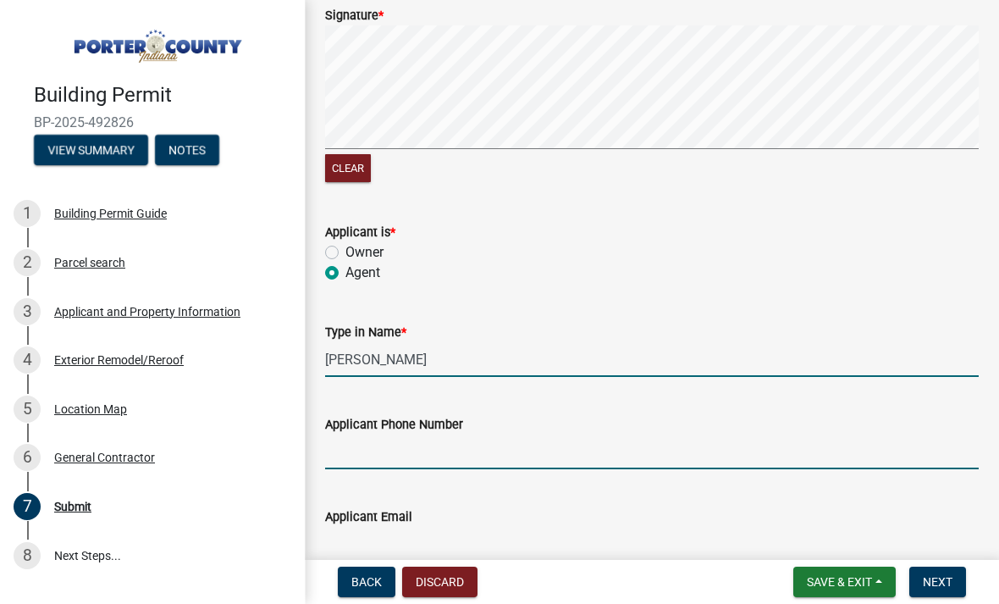
click at [726, 434] on input "Applicant Phone Number" at bounding box center [652, 451] width 654 height 35
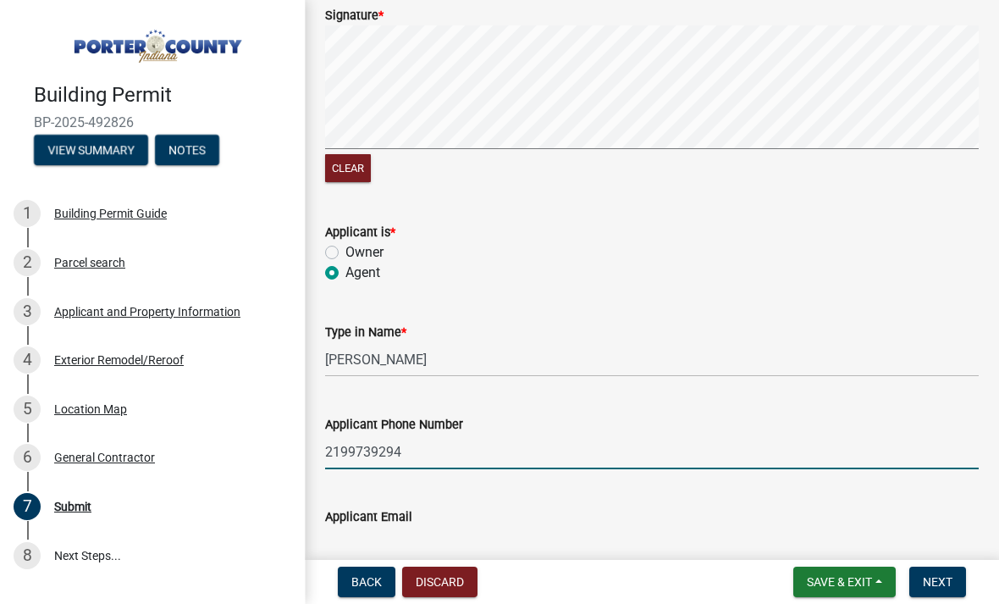
type input "2199739294"
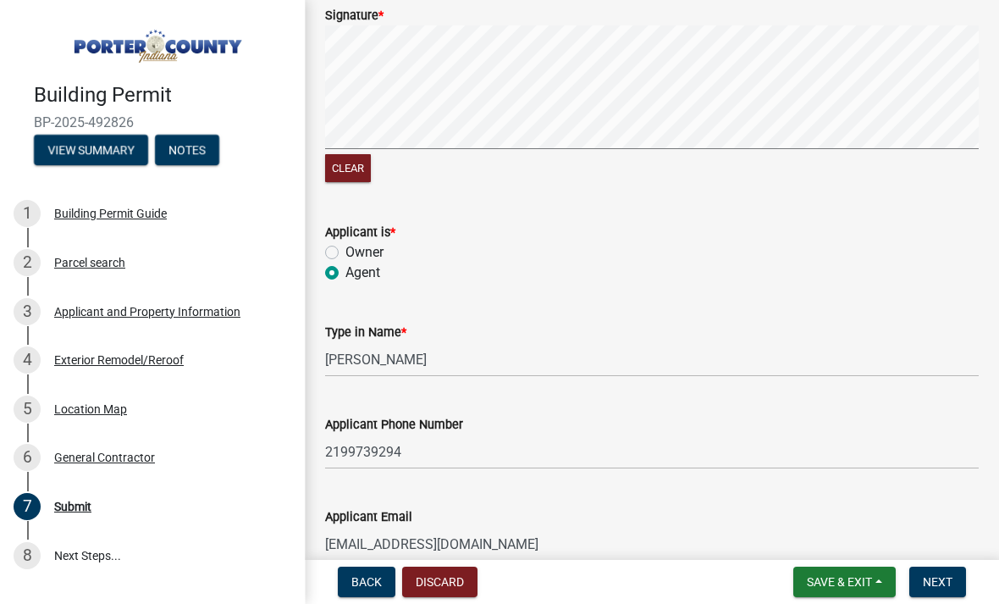
type input "[EMAIL_ADDRESS][DOMAIN_NAME]"
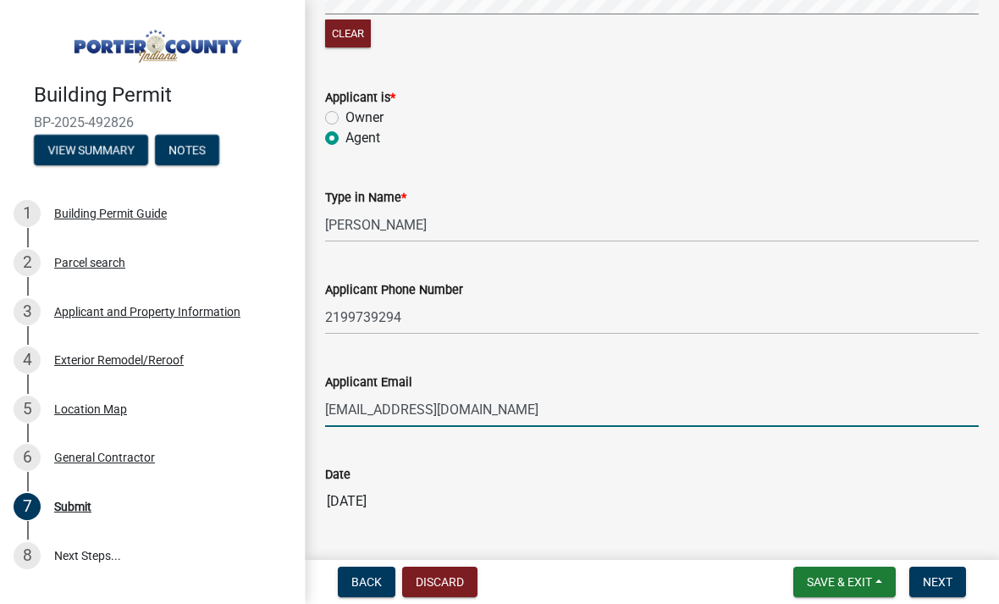
scroll to position [437, 0]
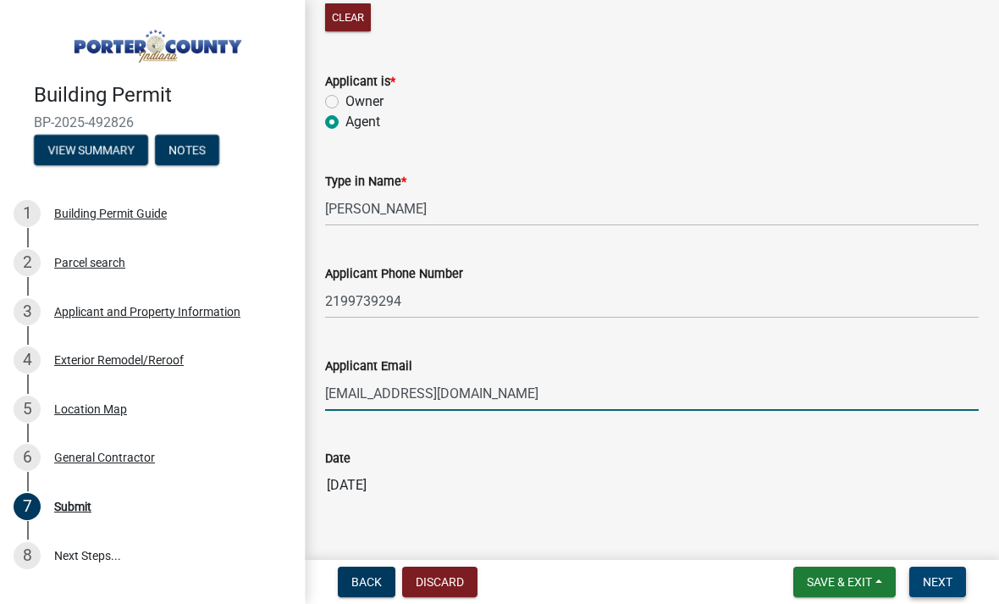
click at [921, 592] on button "Next" at bounding box center [938, 582] width 57 height 30
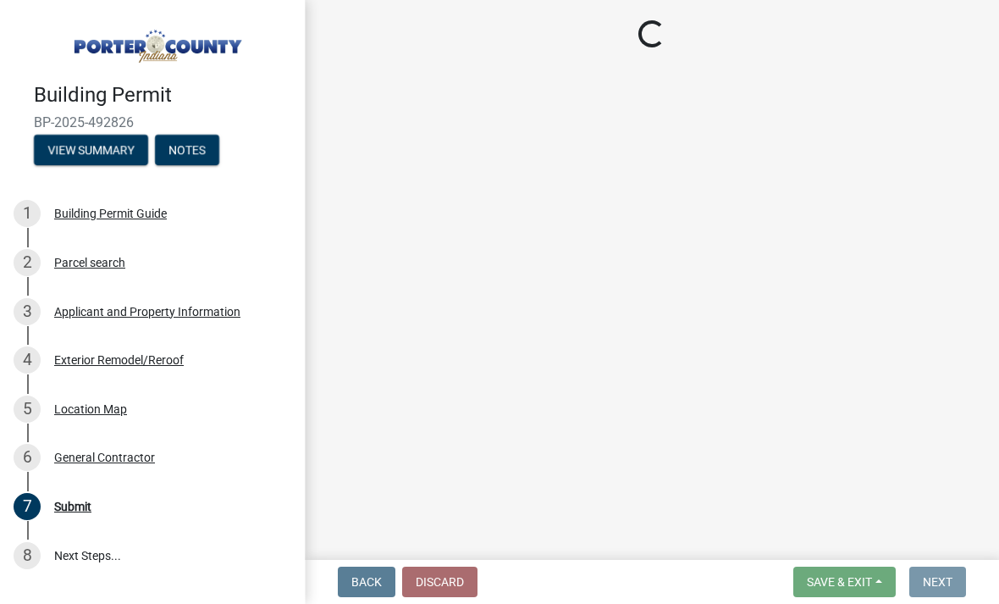
scroll to position [0, 0]
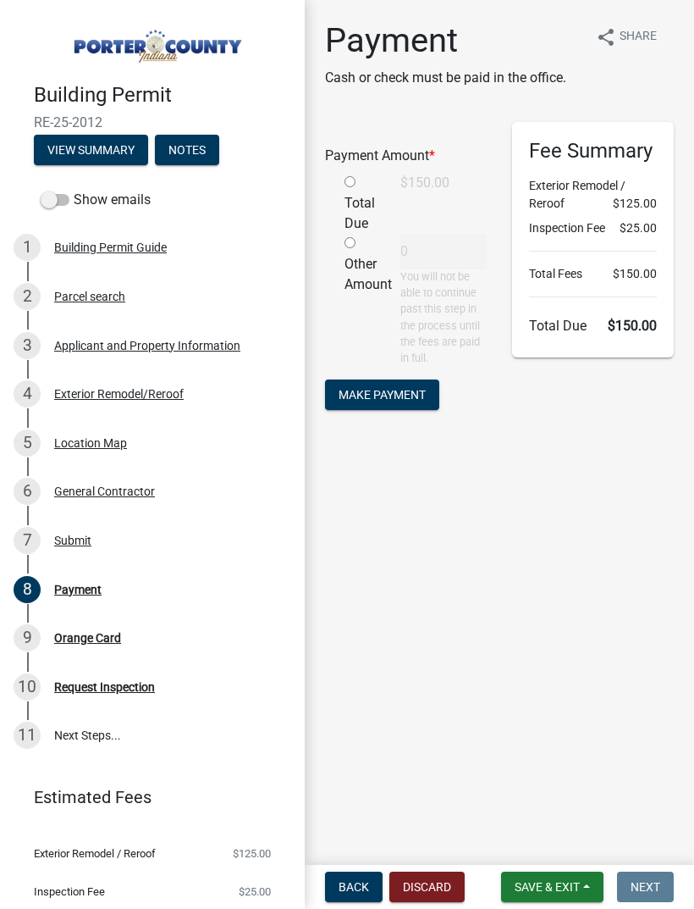
click at [345, 184] on input "radio" at bounding box center [350, 181] width 11 height 11
radio input "true"
type input "150"
click at [428, 395] on button "Make Payment" at bounding box center [382, 394] width 114 height 30
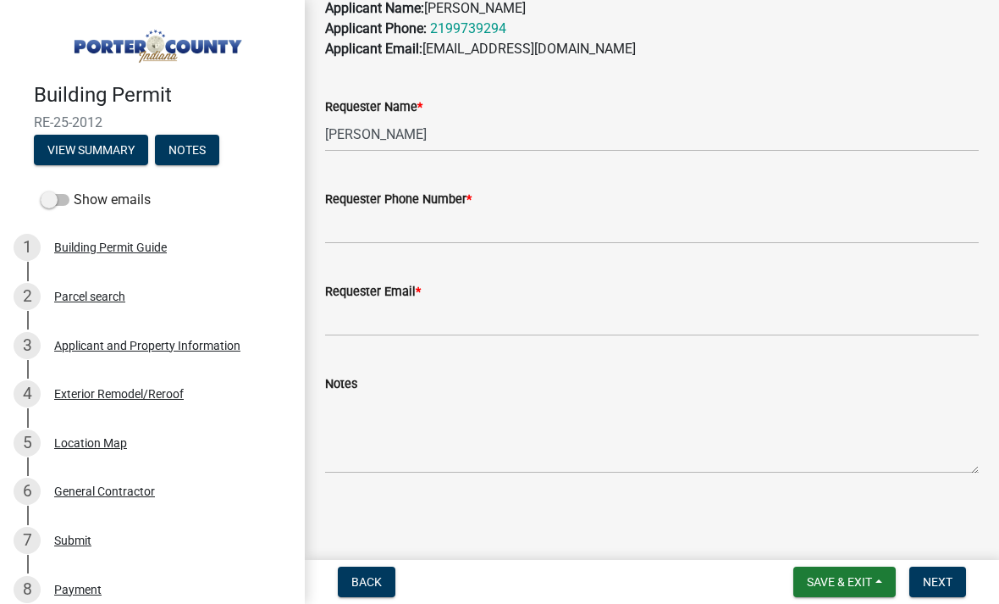
scroll to position [1042, 0]
click at [125, 136] on button "View Summary" at bounding box center [91, 150] width 114 height 30
